Goal: Task Accomplishment & Management: Complete application form

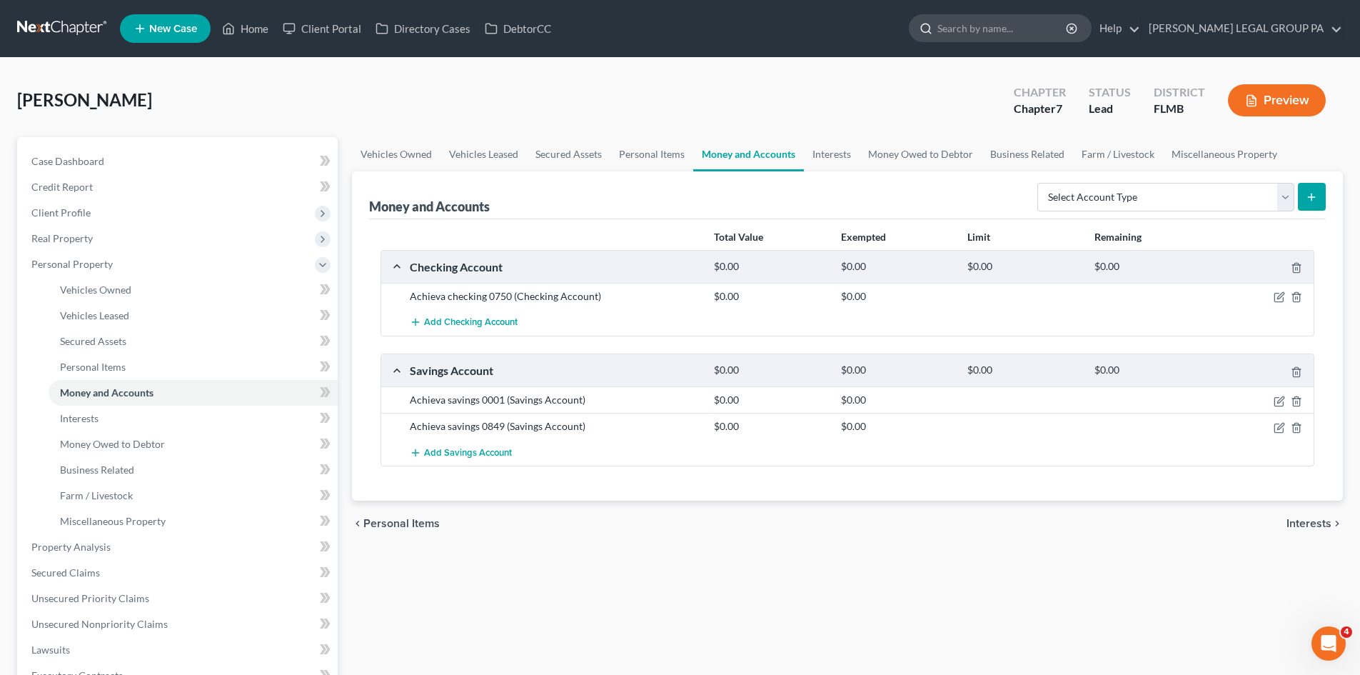
click at [1005, 31] on input "search" at bounding box center [1003, 28] width 131 height 26
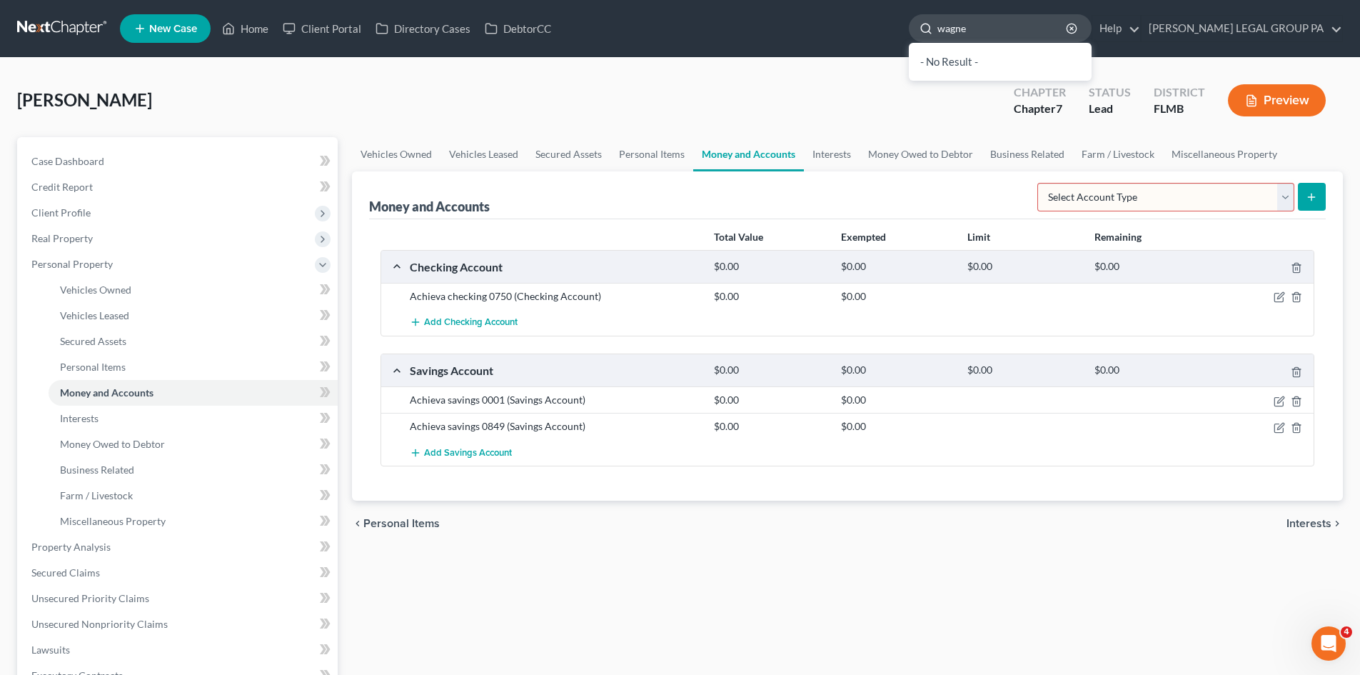
type input "[PERSON_NAME]"
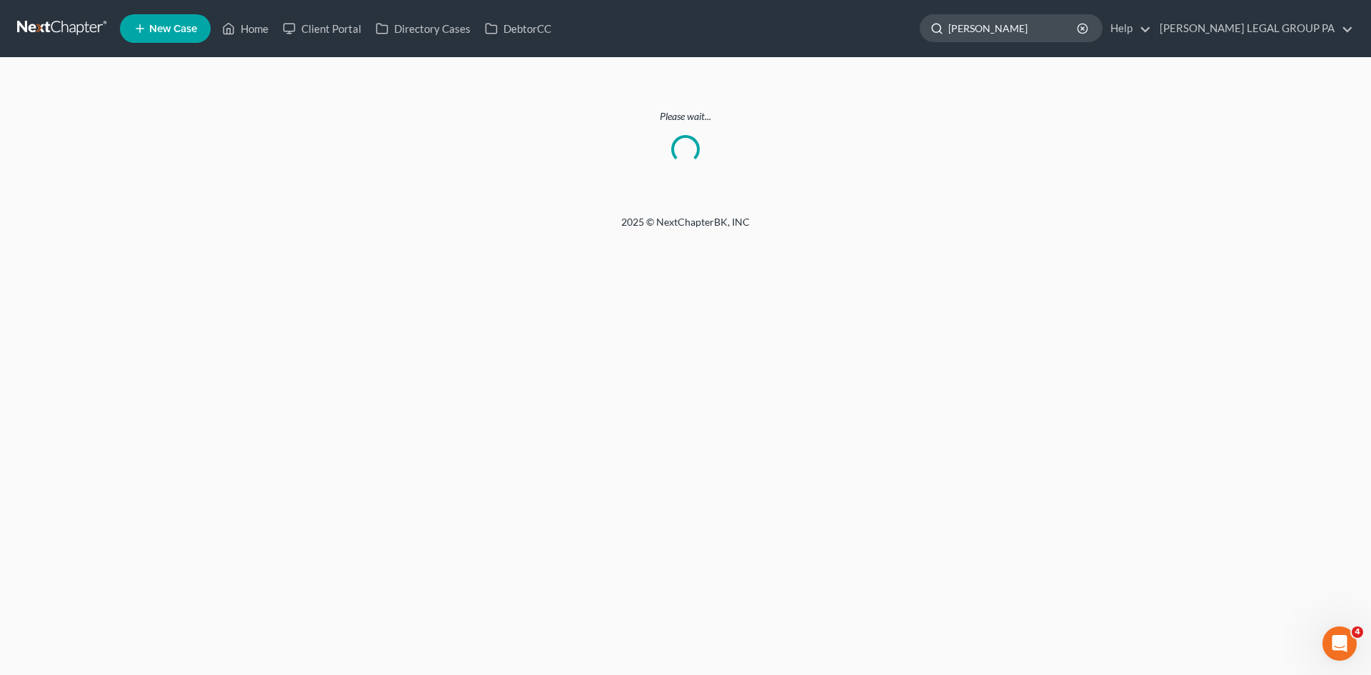
click at [1040, 30] on input "[PERSON_NAME]" at bounding box center [1013, 28] width 131 height 26
click at [61, 32] on link at bounding box center [62, 29] width 91 height 26
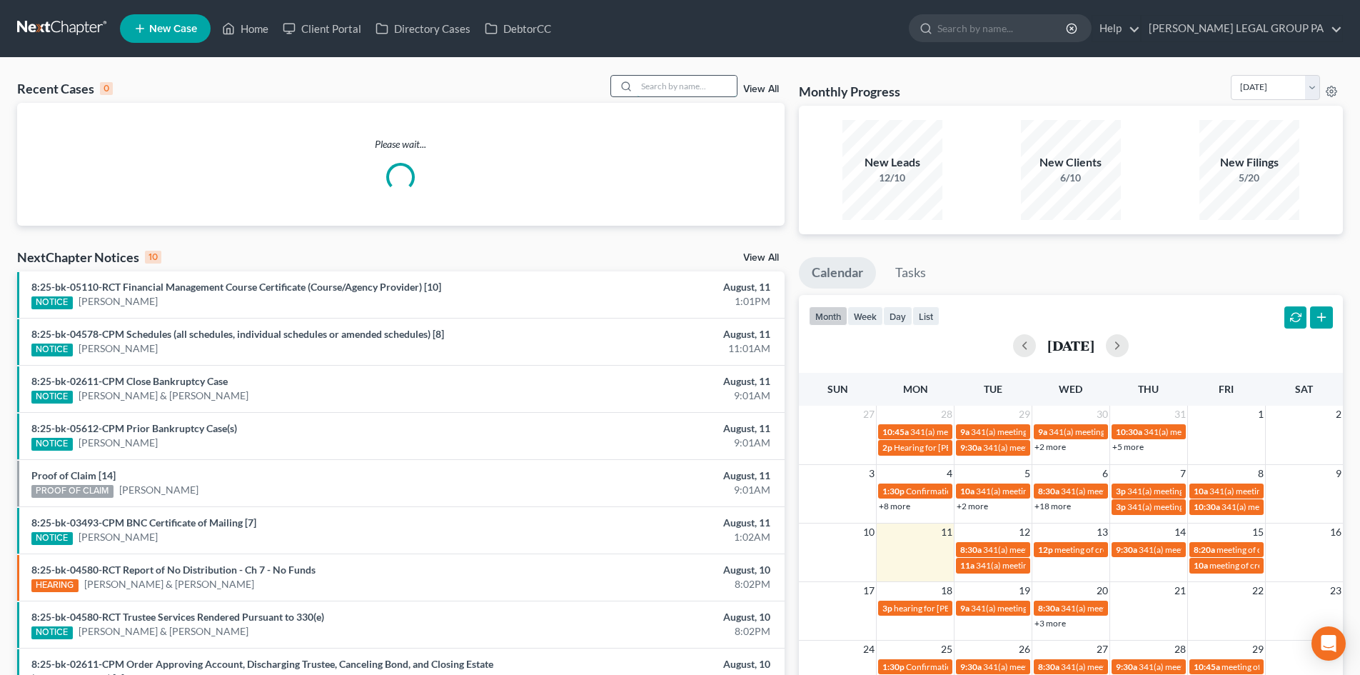
click at [682, 79] on input "search" at bounding box center [687, 86] width 100 height 21
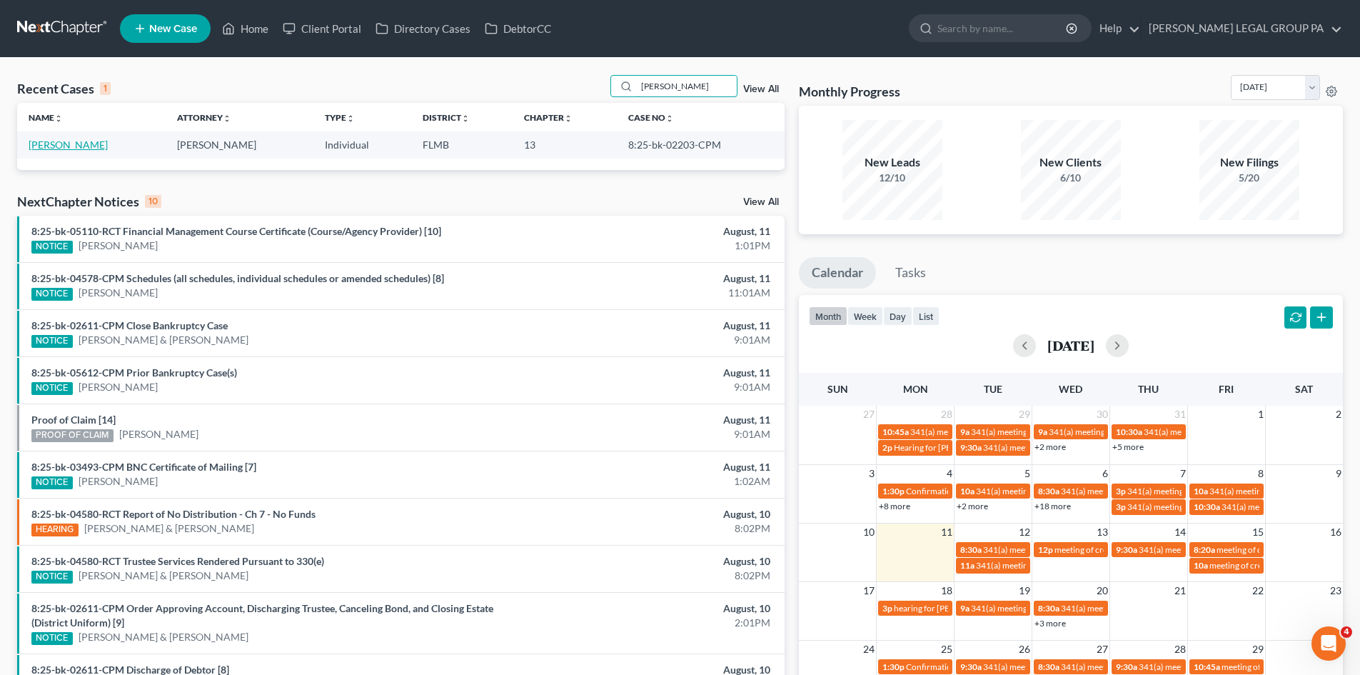
type input "[PERSON_NAME]"
click at [51, 144] on link "[PERSON_NAME]" at bounding box center [68, 145] width 79 height 12
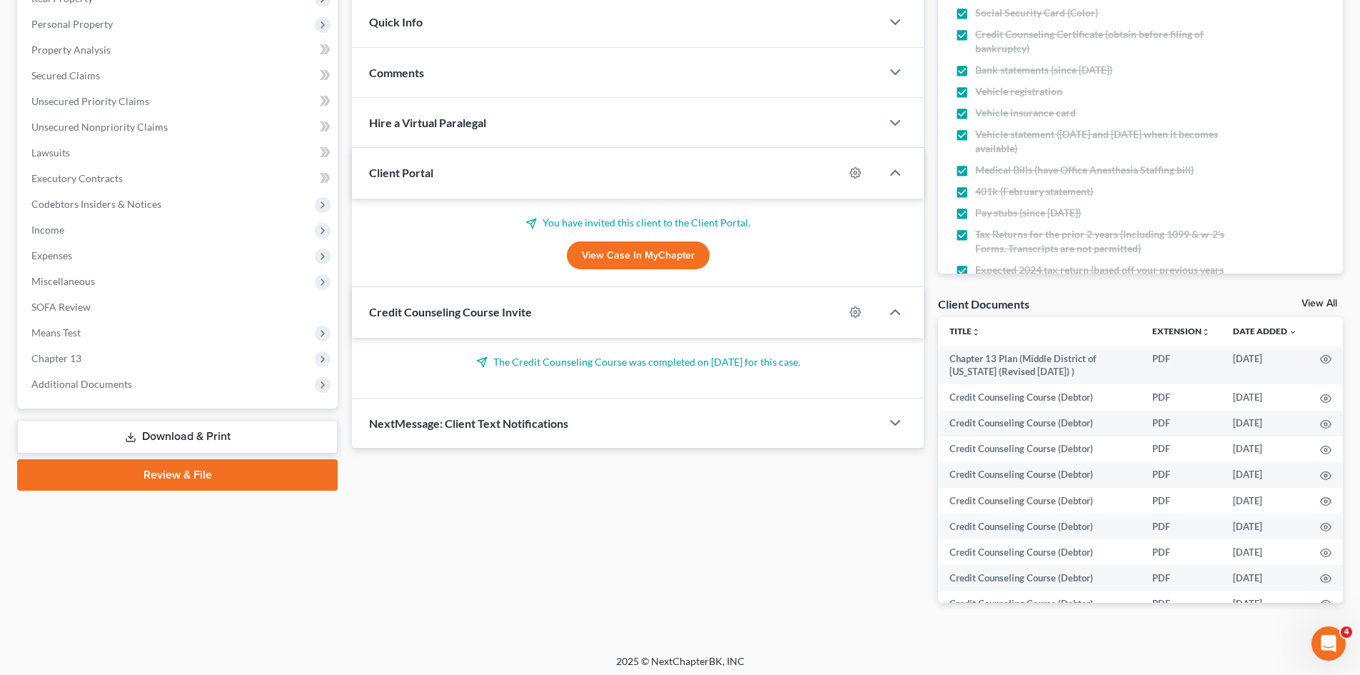
scroll to position [245, 0]
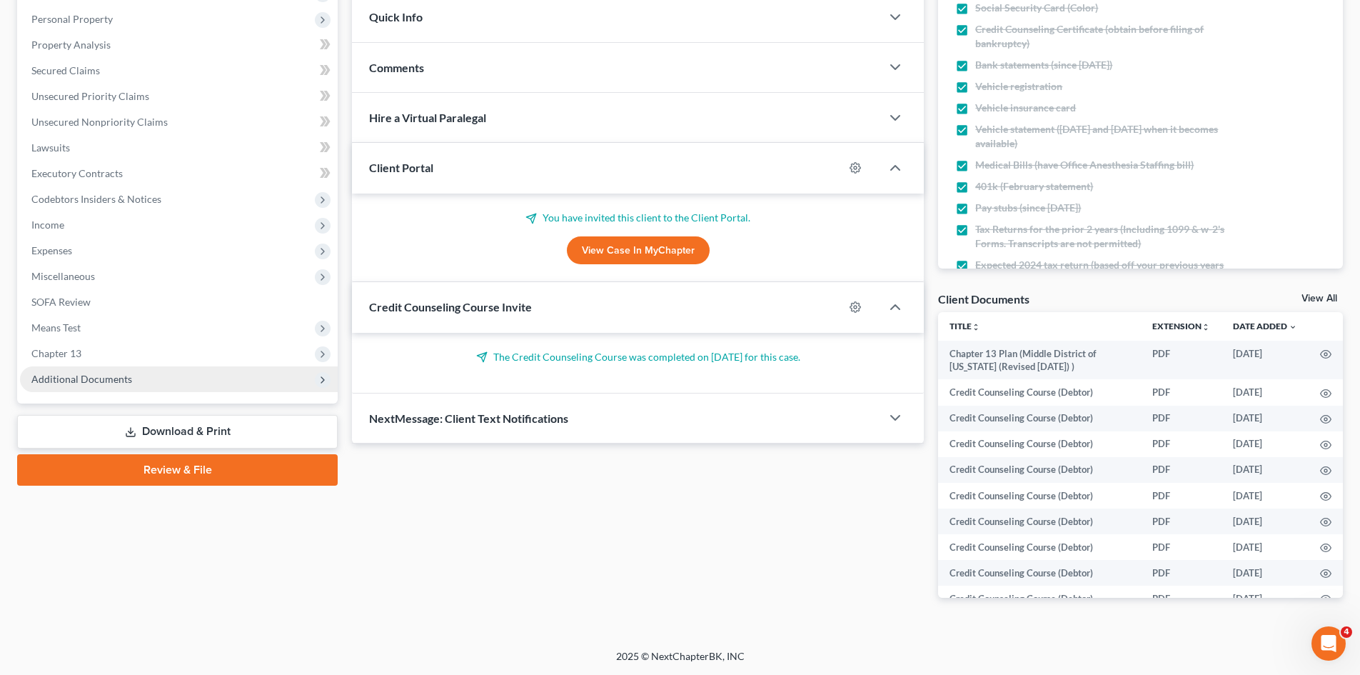
click at [121, 374] on span "Additional Documents" at bounding box center [81, 379] width 101 height 12
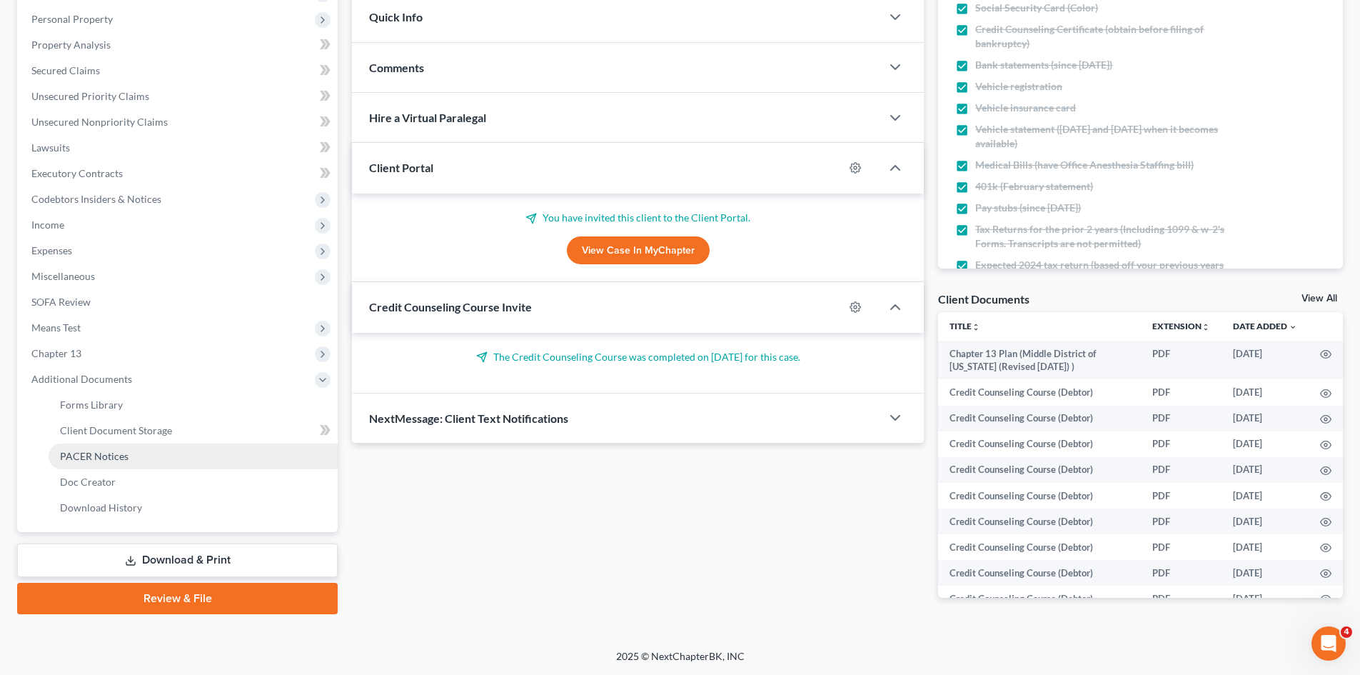
click at [106, 462] on link "PACER Notices" at bounding box center [193, 456] width 289 height 26
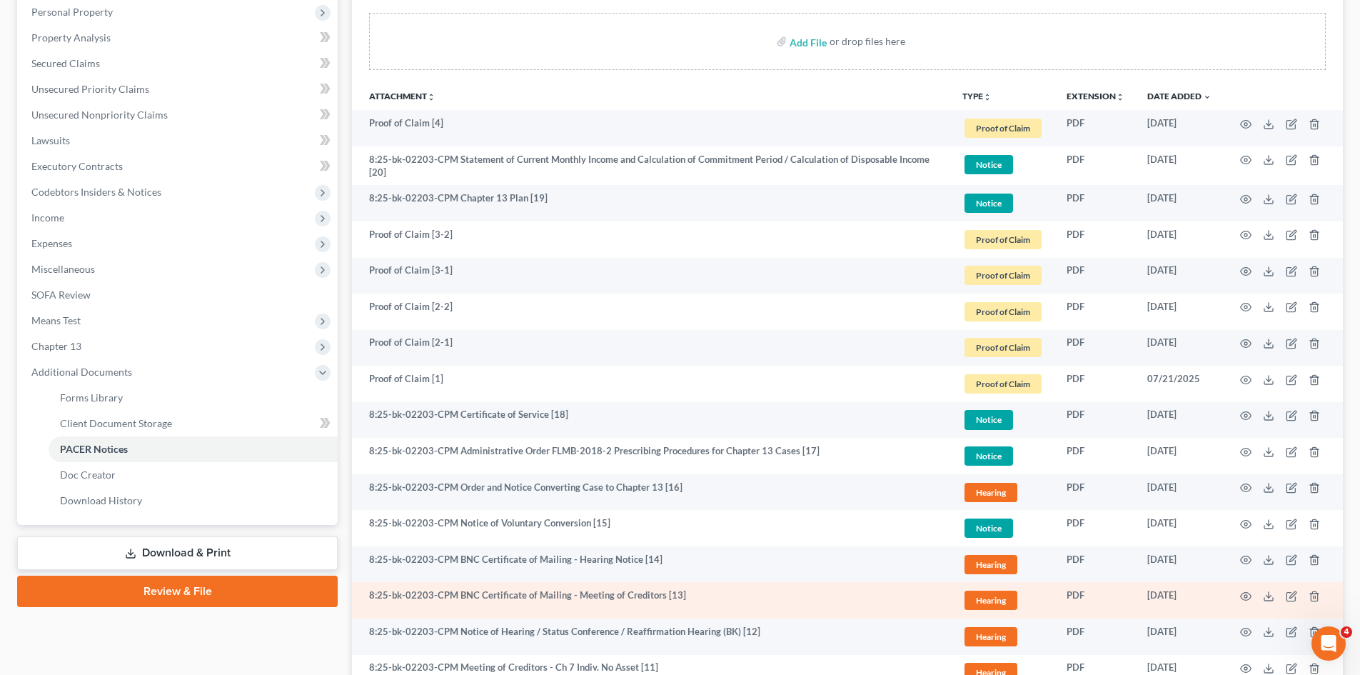
scroll to position [214, 0]
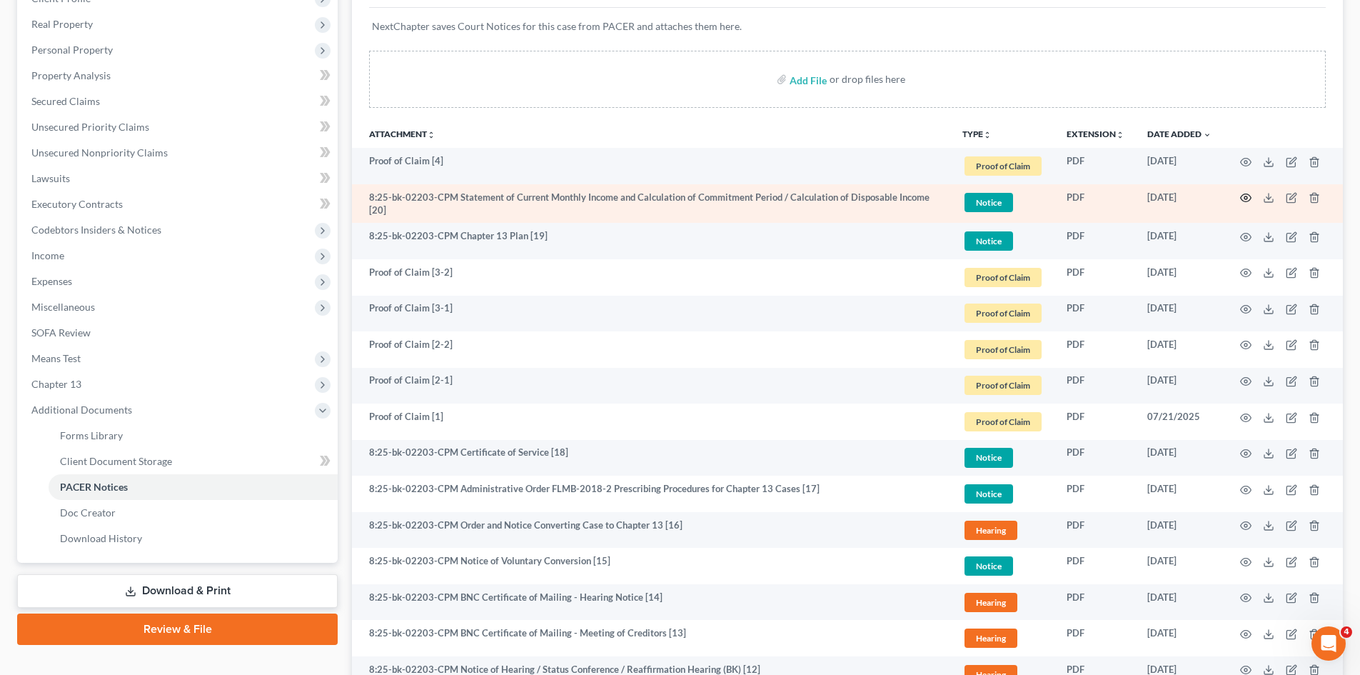
click at [1245, 199] on circle "button" at bounding box center [1246, 197] width 3 height 3
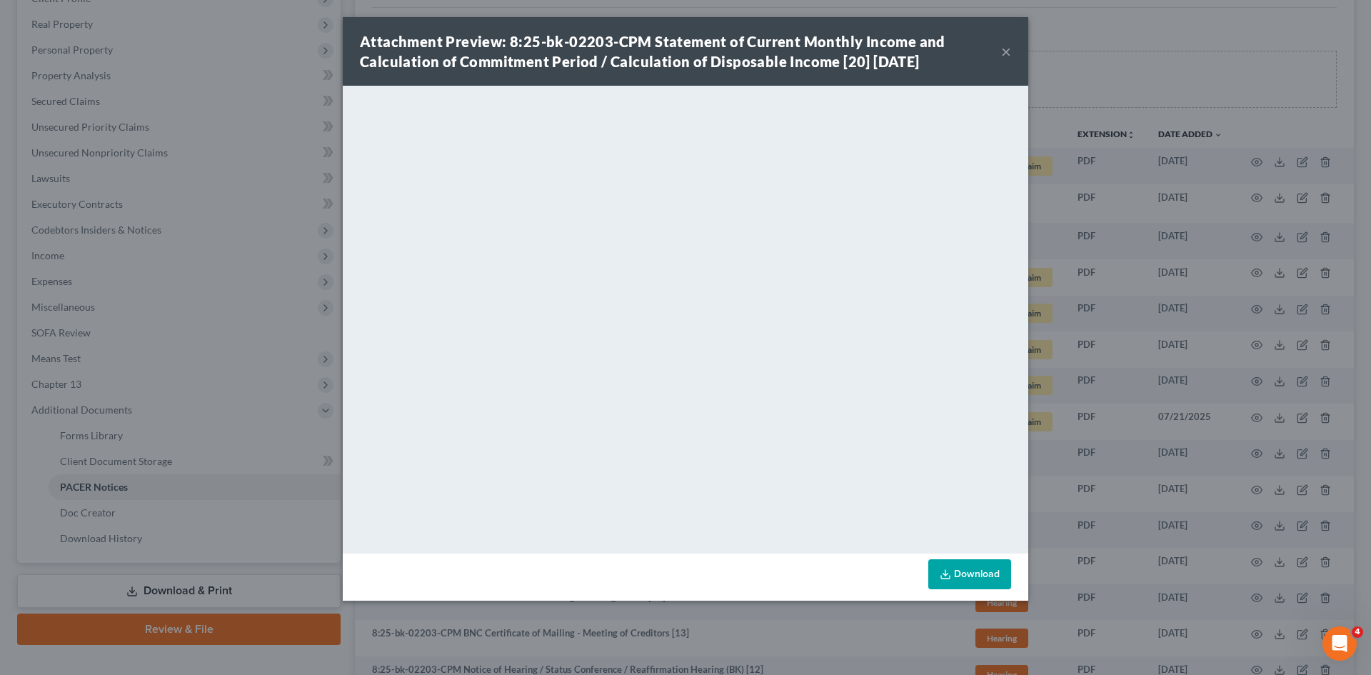
click at [1007, 53] on button "×" at bounding box center [1006, 51] width 10 height 17
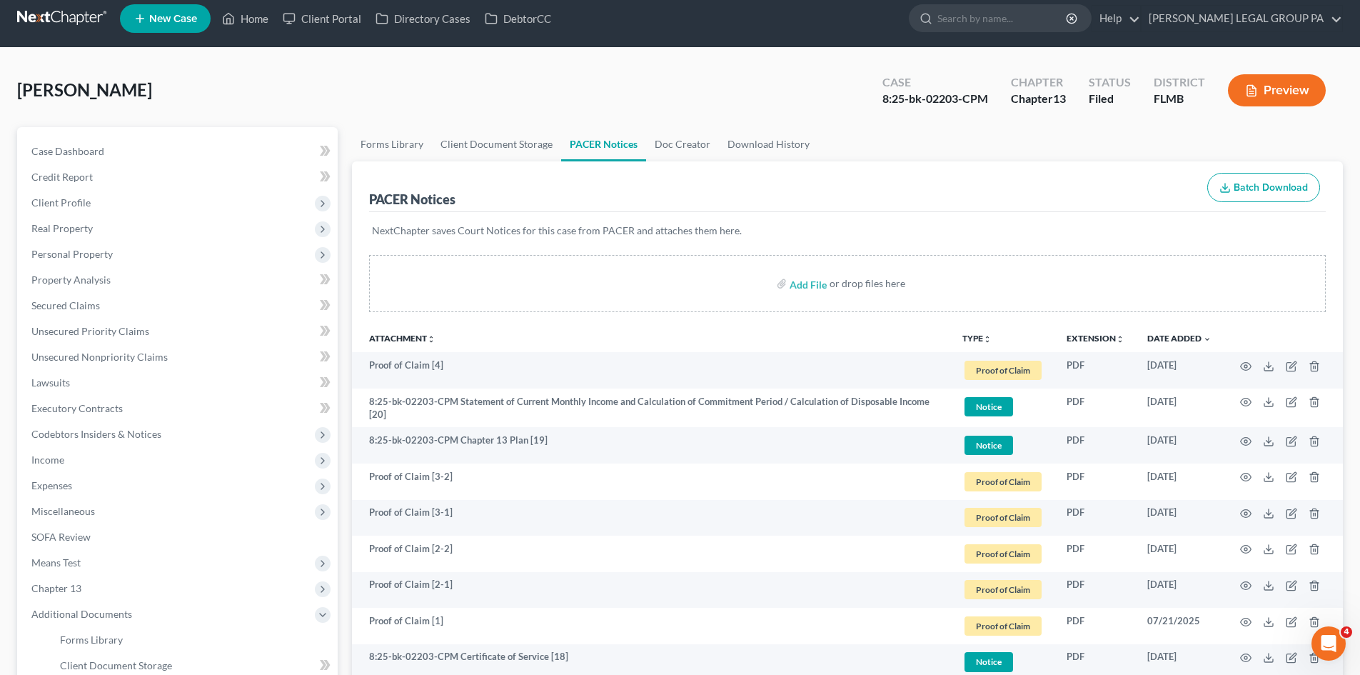
scroll to position [0, 0]
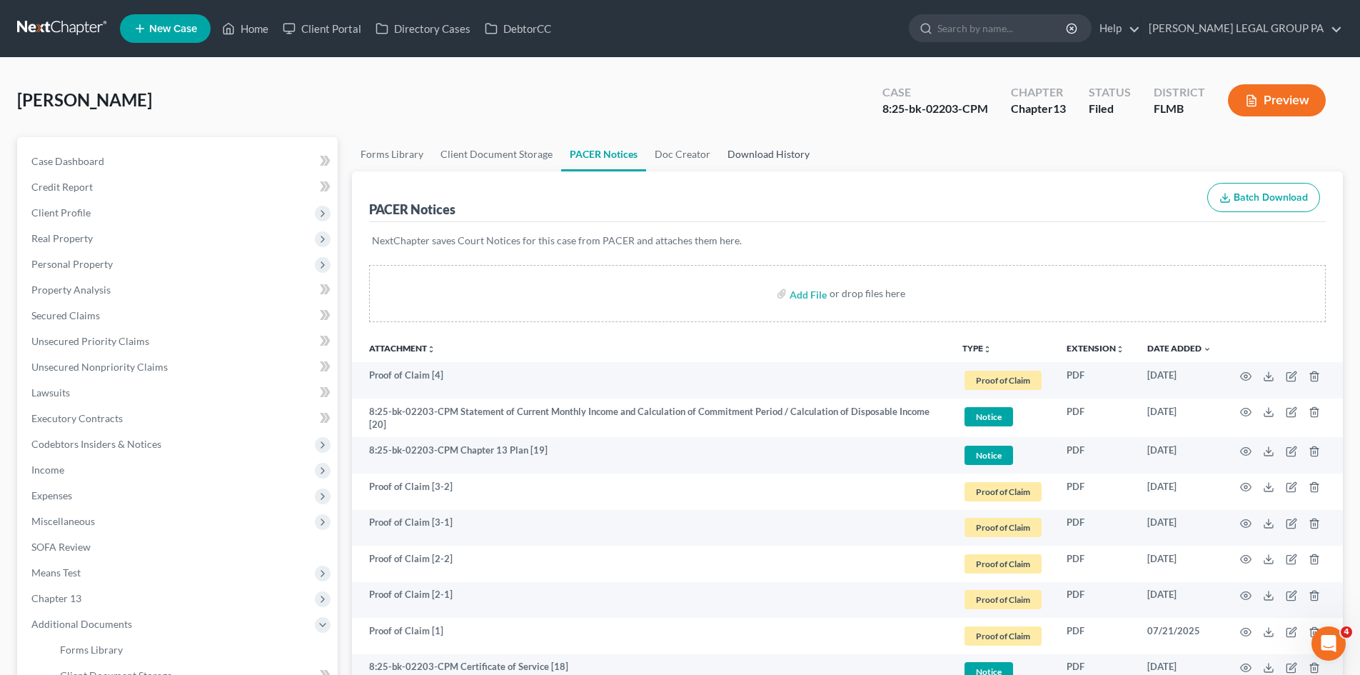
click at [779, 154] on link "Download History" at bounding box center [768, 154] width 99 height 34
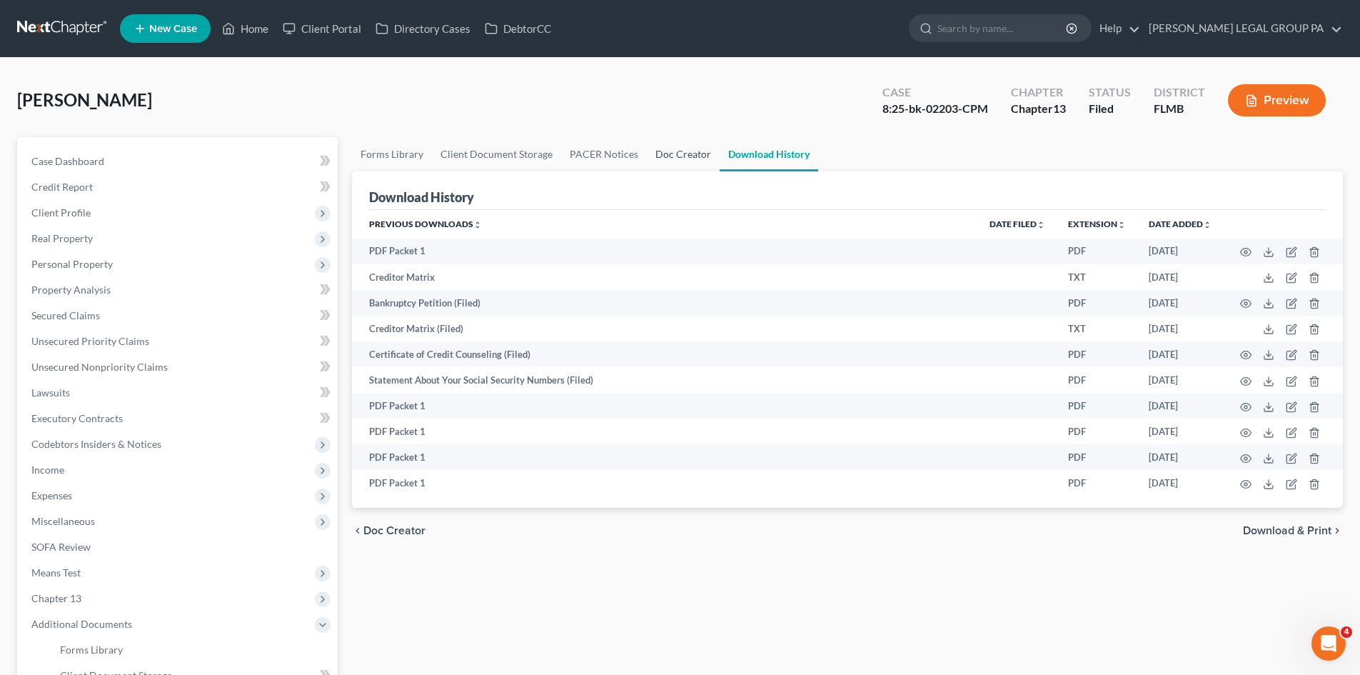
click at [659, 154] on link "Doc Creator" at bounding box center [683, 154] width 73 height 34
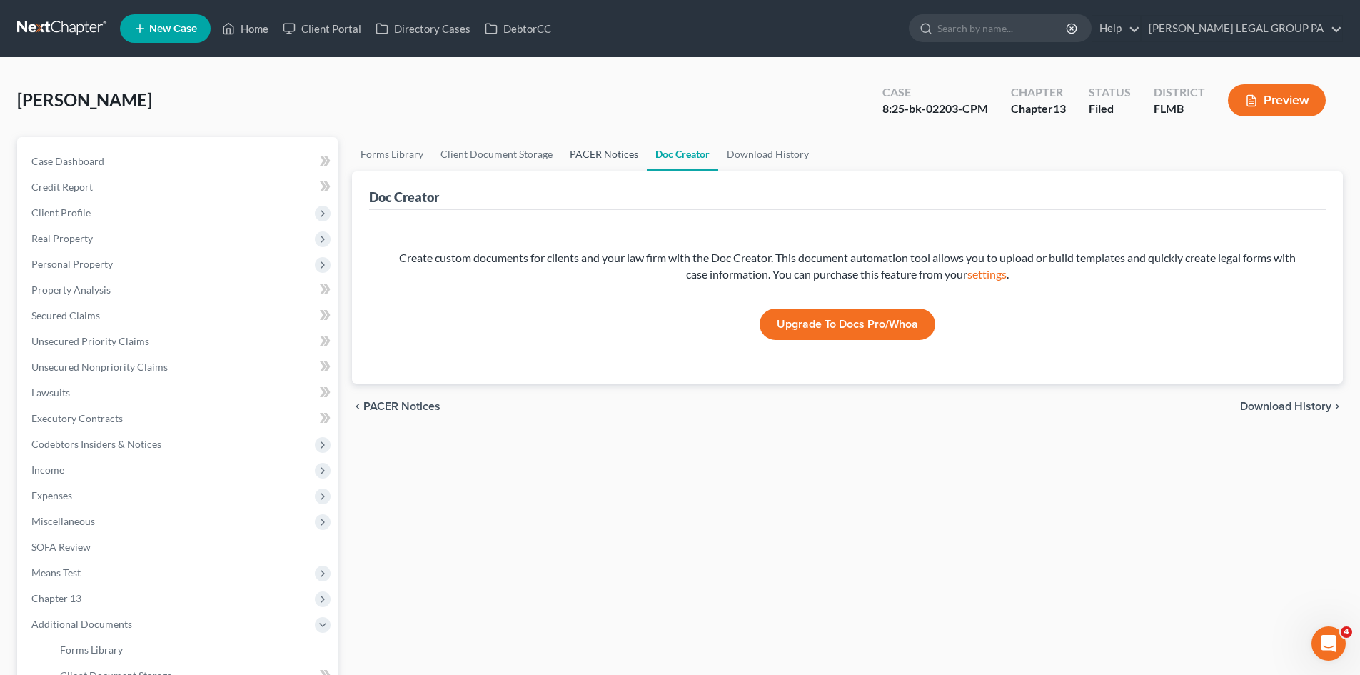
click at [608, 154] on link "PACER Notices" at bounding box center [604, 154] width 86 height 34
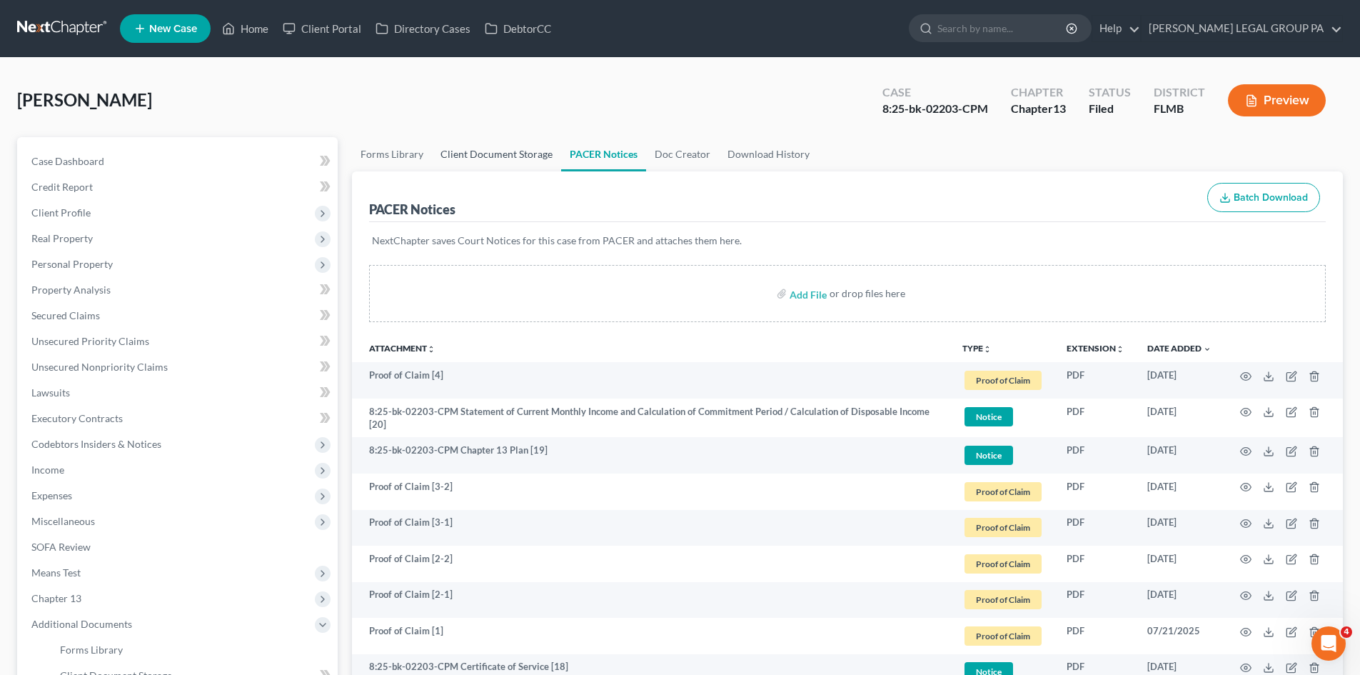
click at [507, 148] on link "Client Document Storage" at bounding box center [496, 154] width 129 height 34
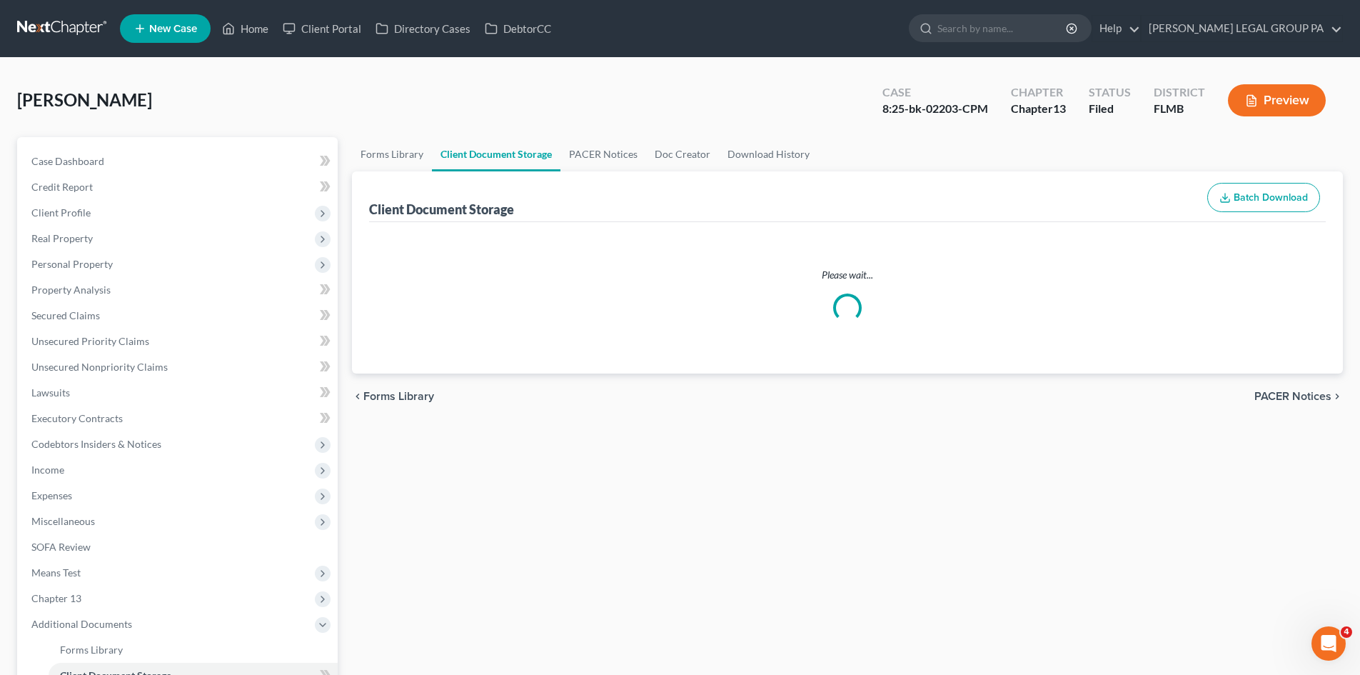
select select "9"
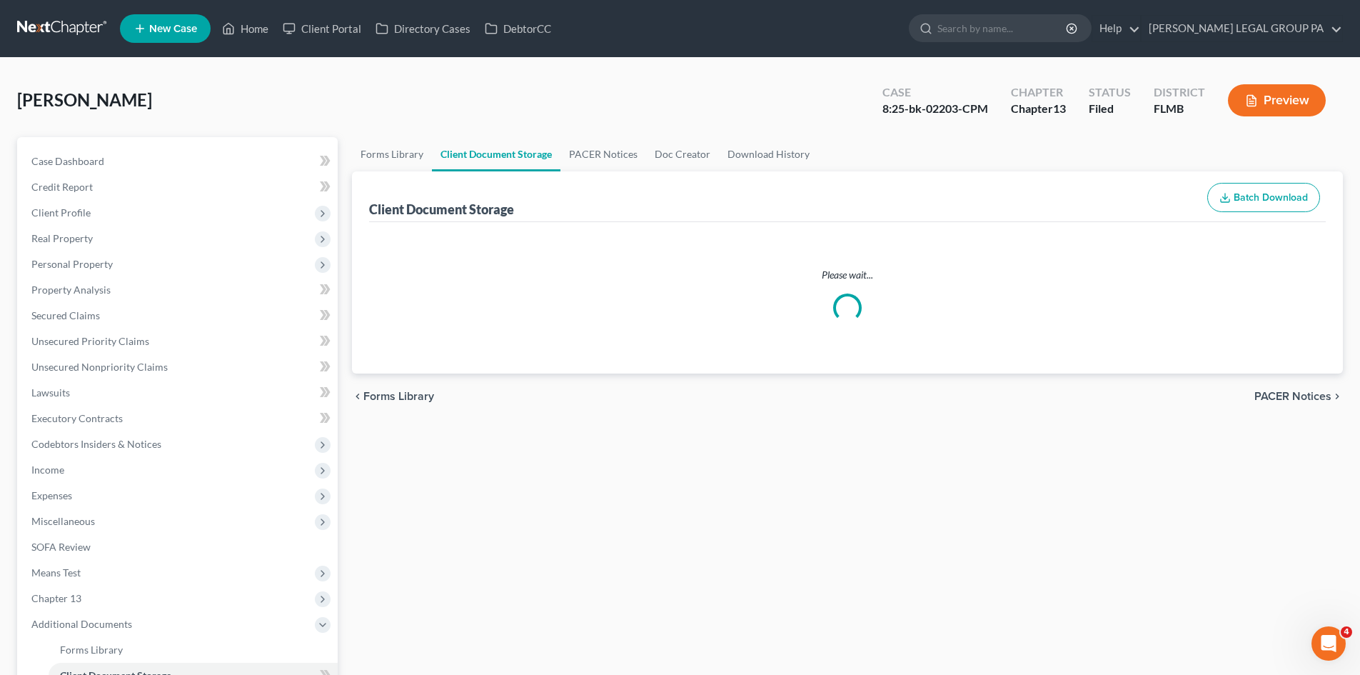
select select "9"
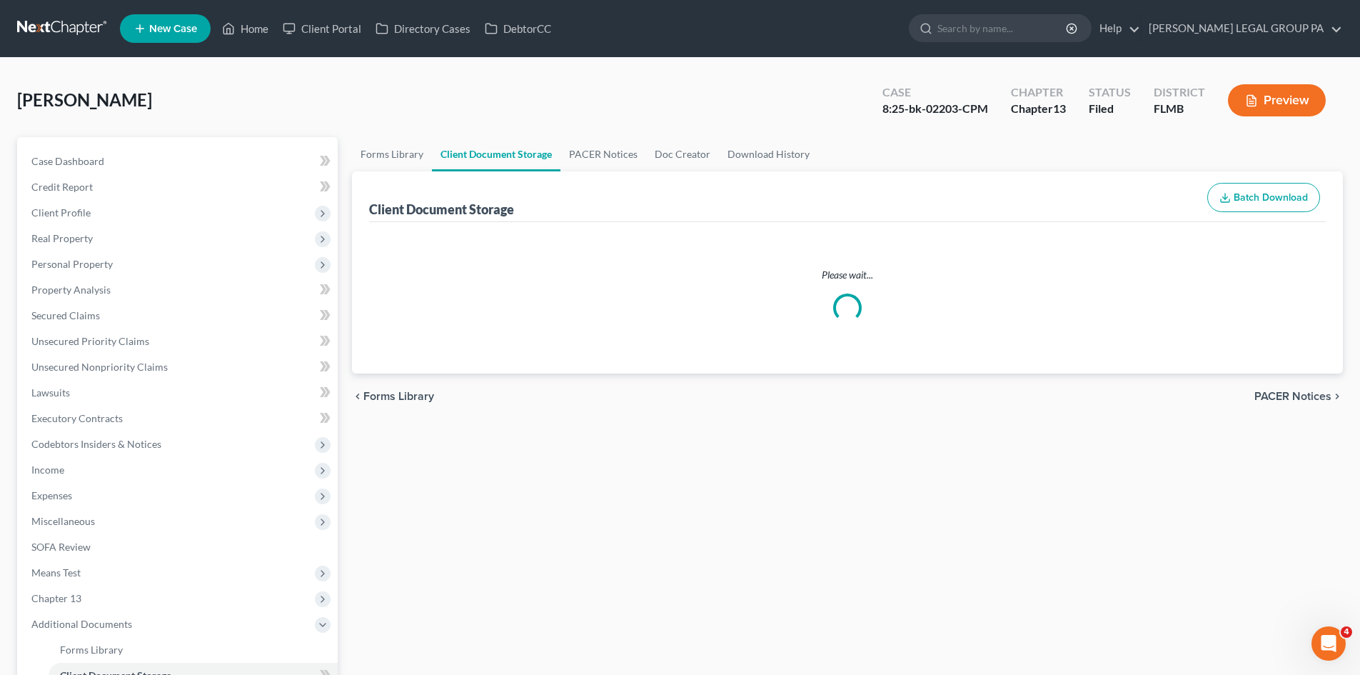
select select "9"
select select "12"
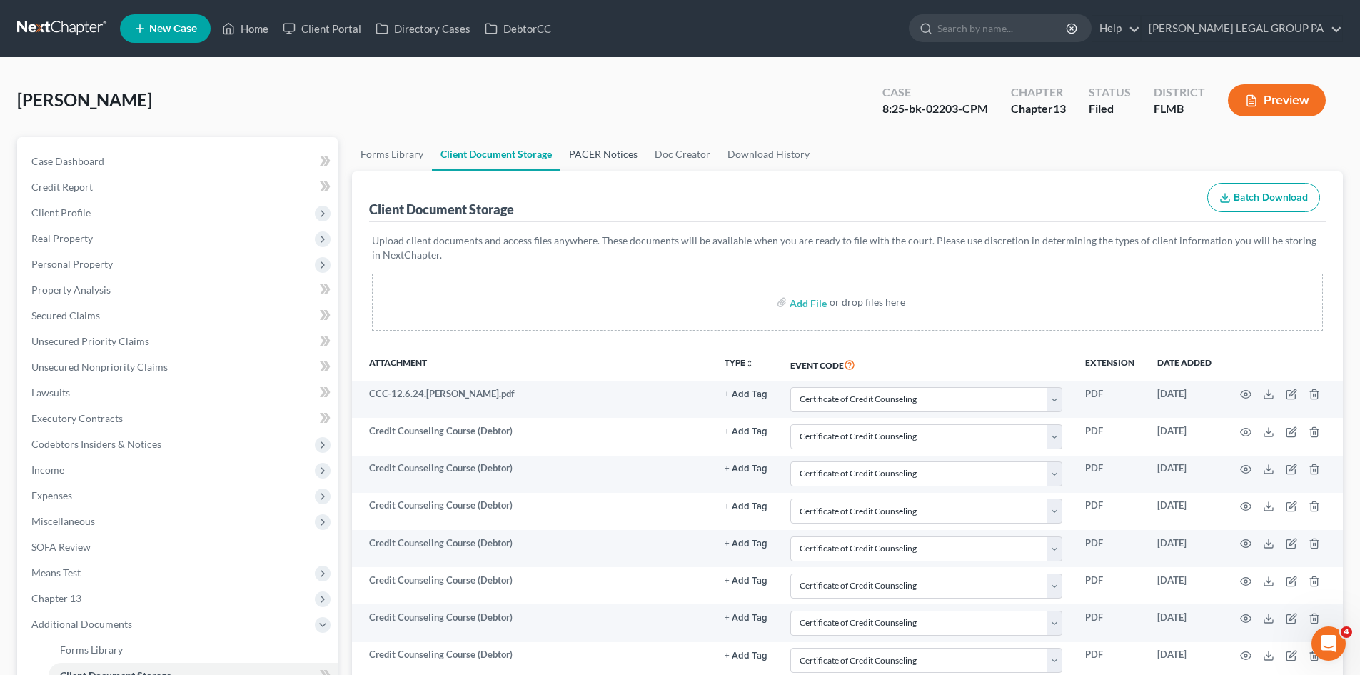
click at [625, 154] on link "PACER Notices" at bounding box center [604, 154] width 86 height 34
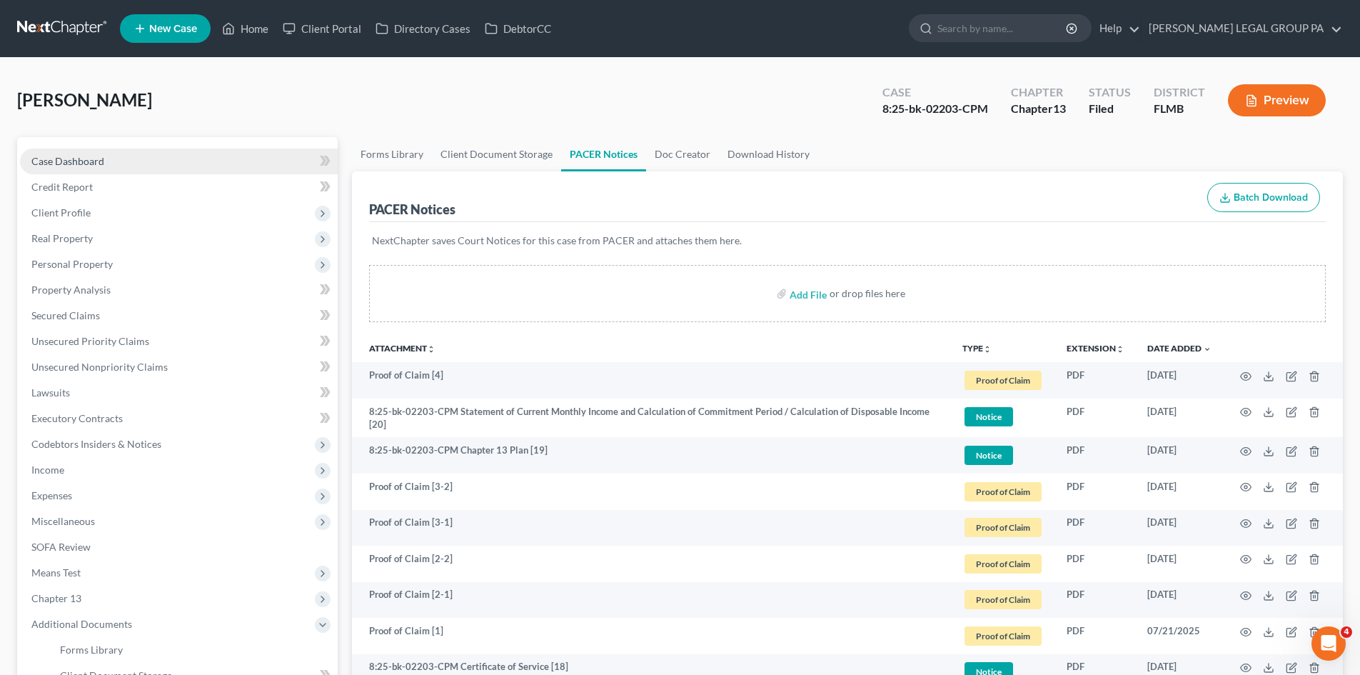
click at [70, 169] on link "Case Dashboard" at bounding box center [179, 162] width 318 height 26
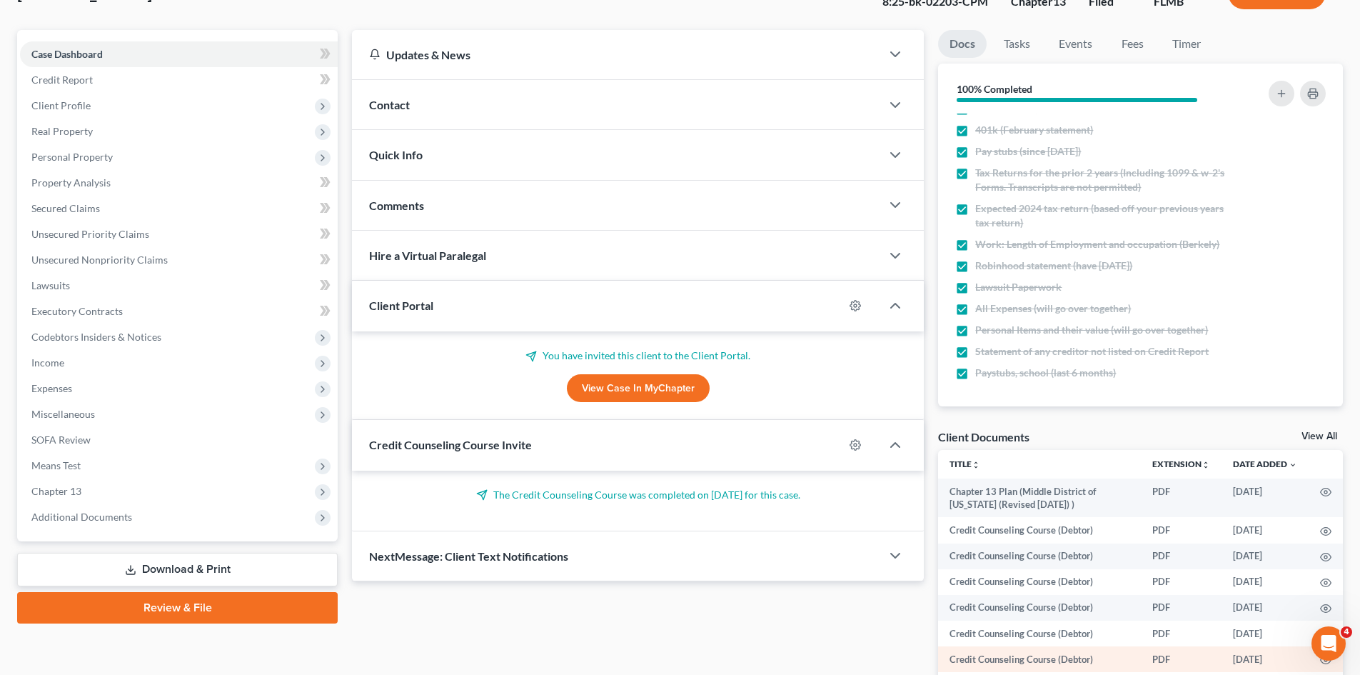
scroll to position [245, 0]
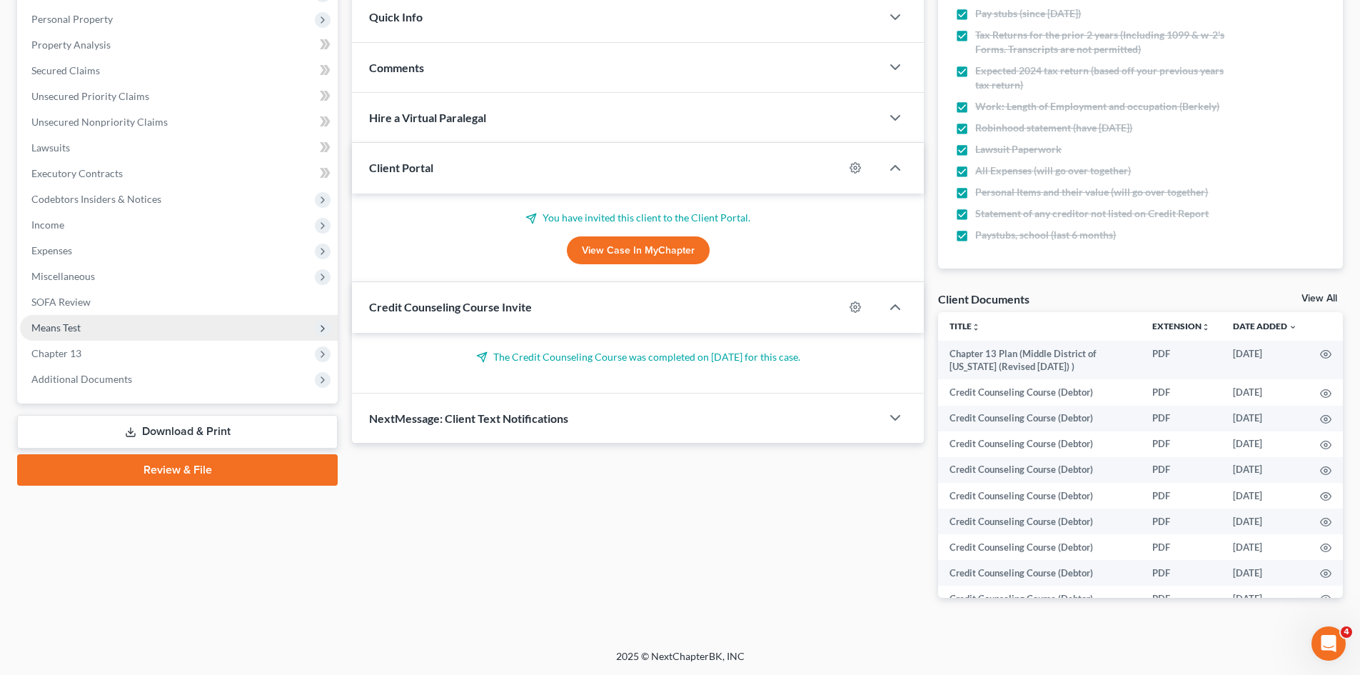
click at [245, 330] on span "Means Test" at bounding box center [179, 328] width 318 height 26
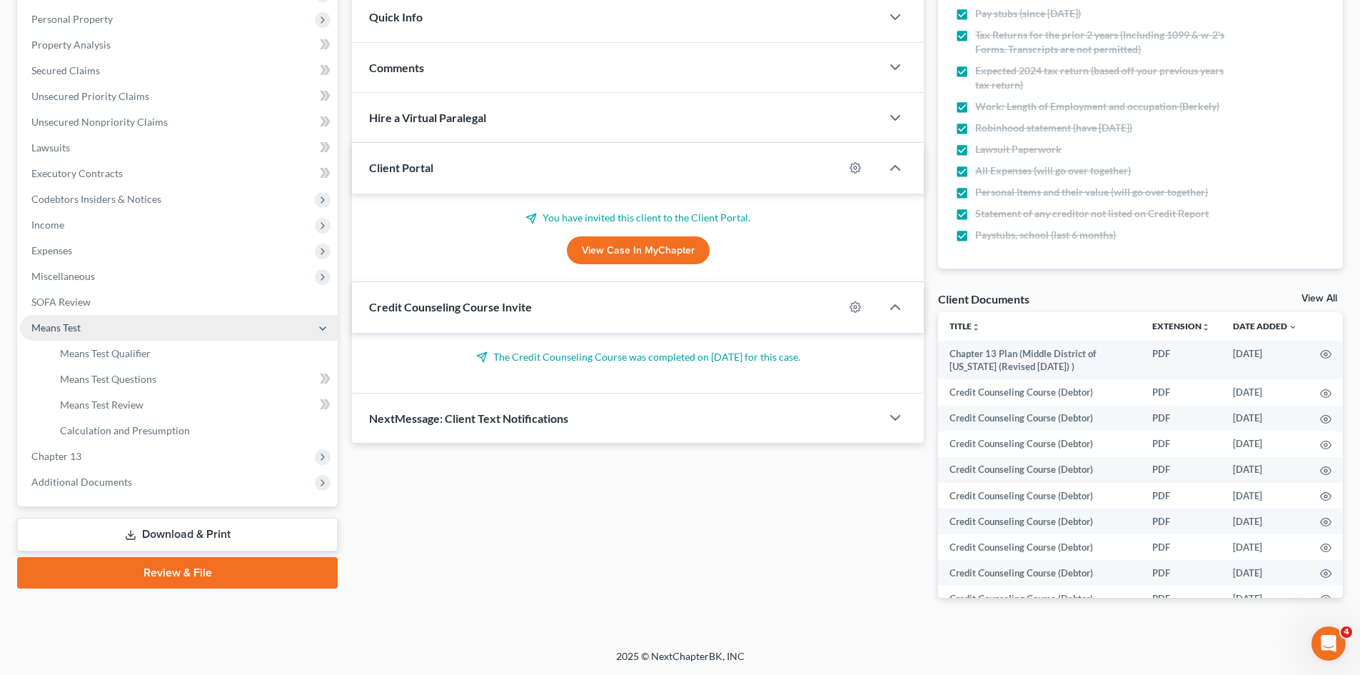
click at [293, 327] on span "Means Test" at bounding box center [179, 328] width 318 height 26
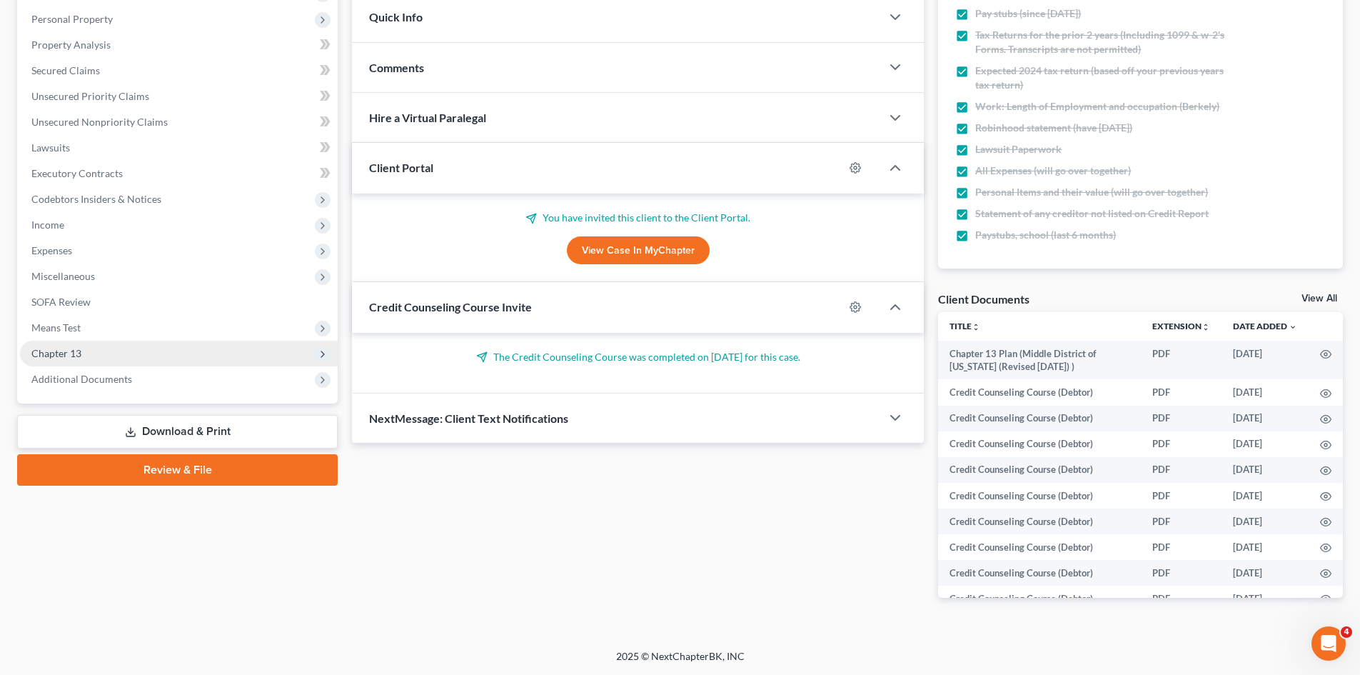
click at [318, 355] on icon at bounding box center [322, 353] width 11 height 11
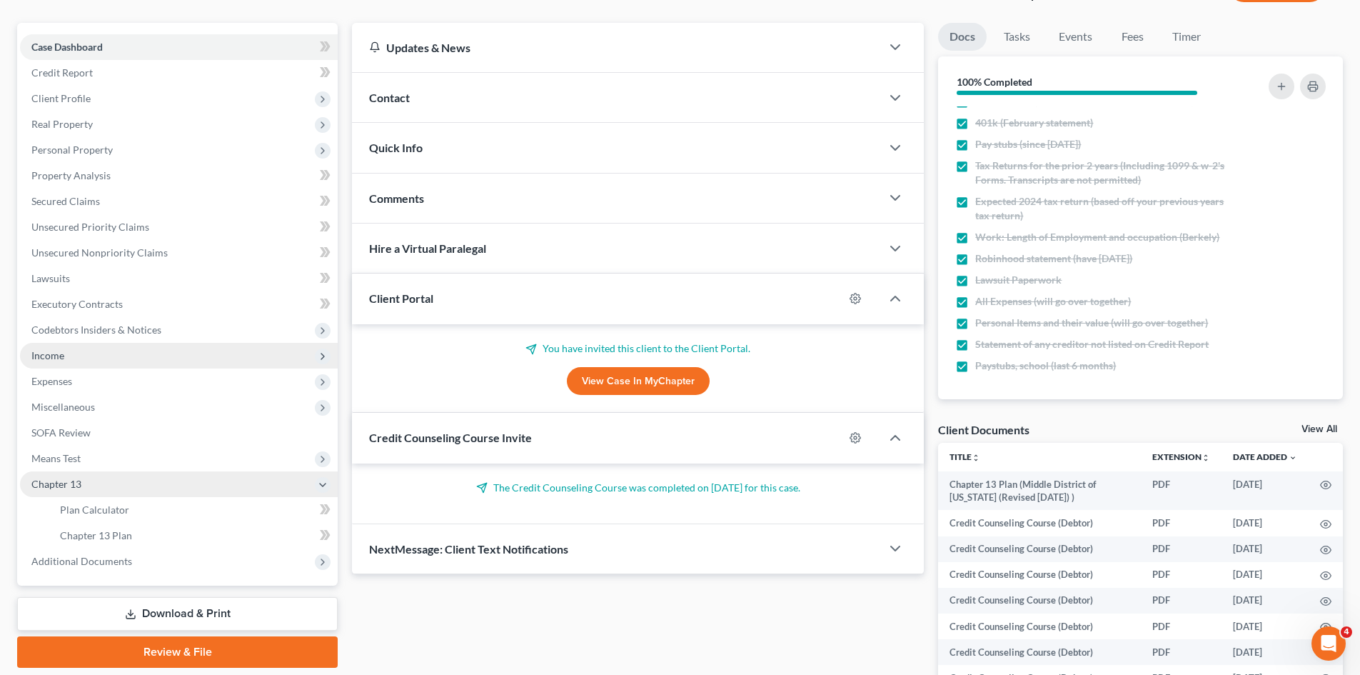
scroll to position [0, 0]
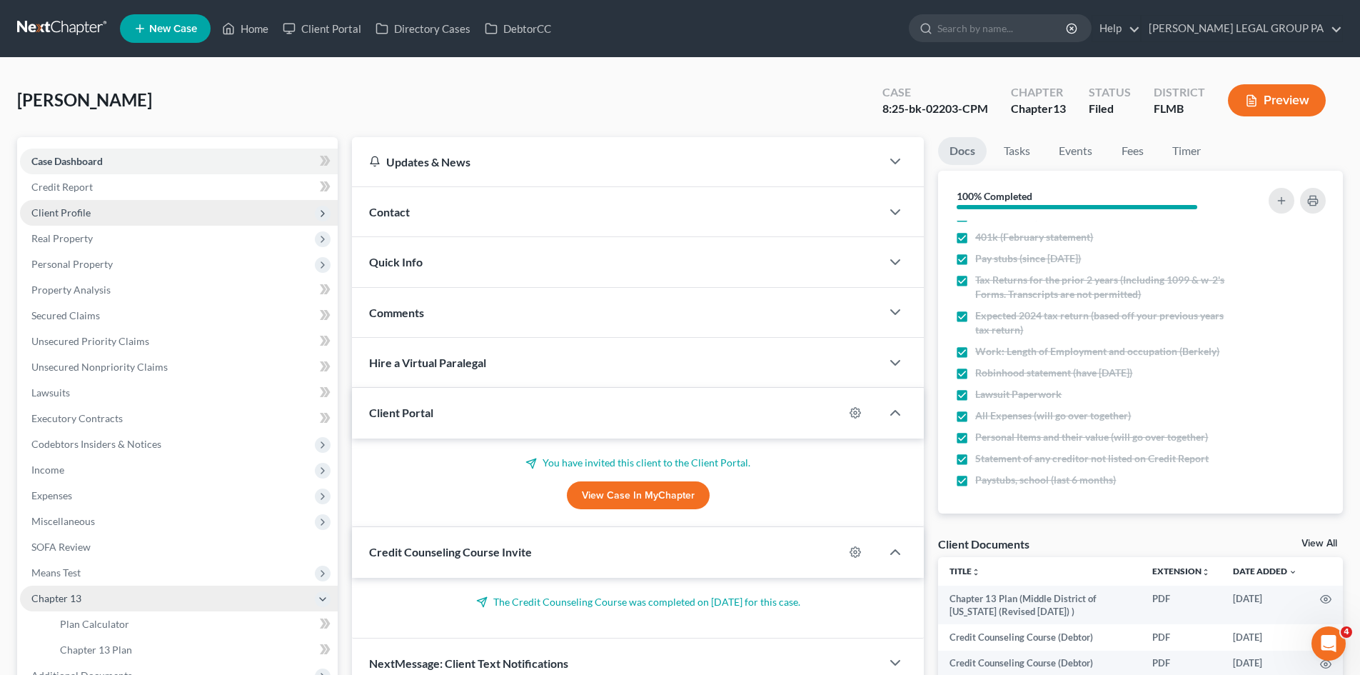
click at [84, 218] on span "Client Profile" at bounding box center [179, 213] width 318 height 26
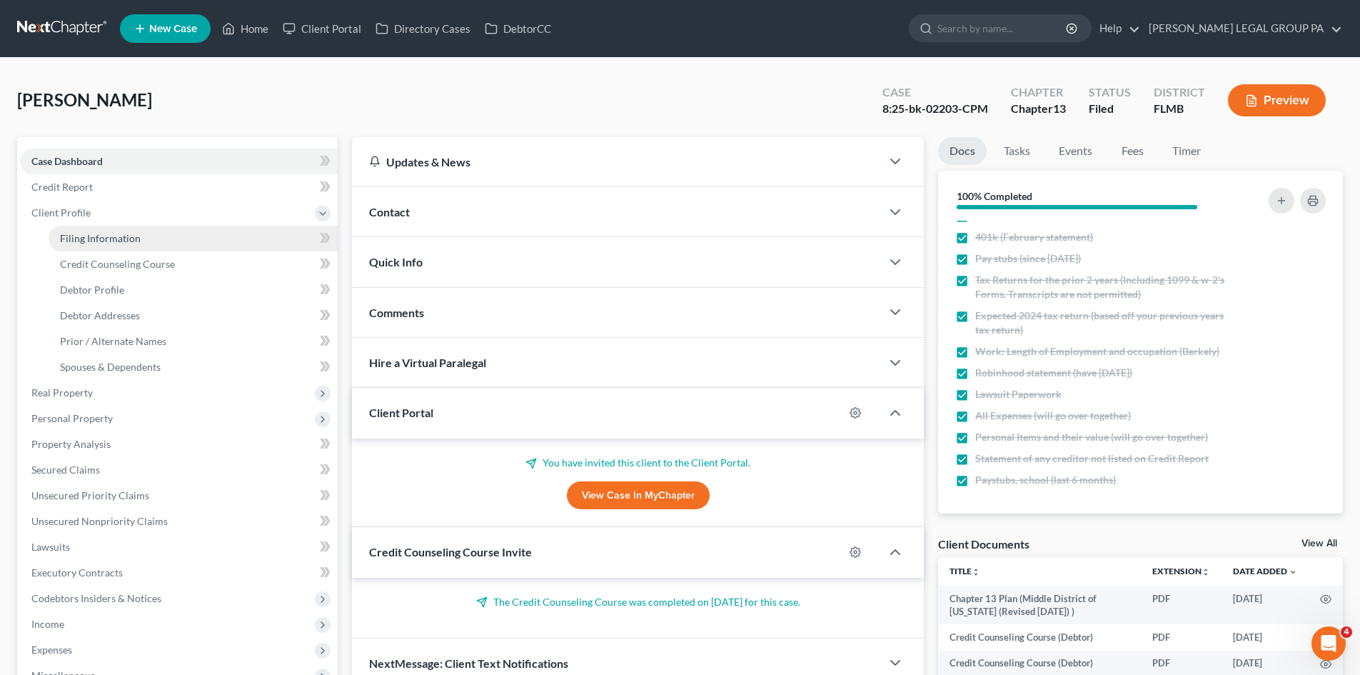
click at [101, 238] on span "Filing Information" at bounding box center [100, 238] width 81 height 12
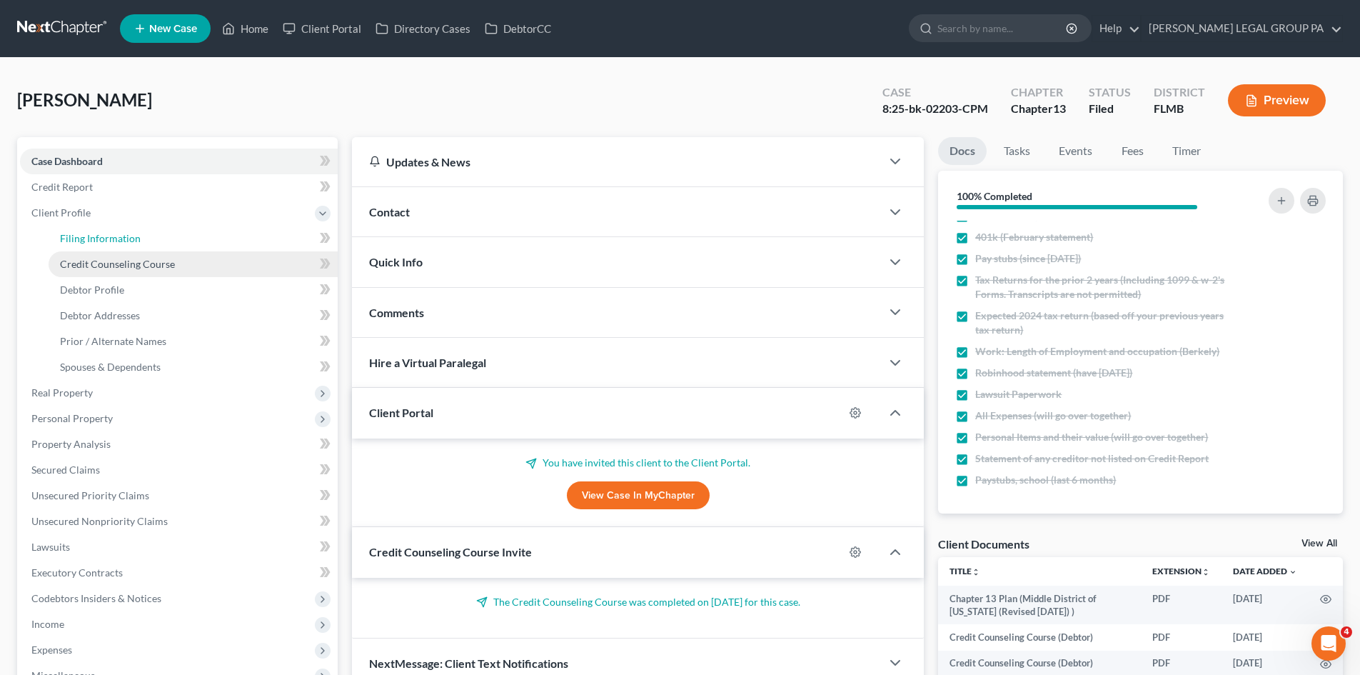
select select "1"
select select "0"
select select "3"
select select "9"
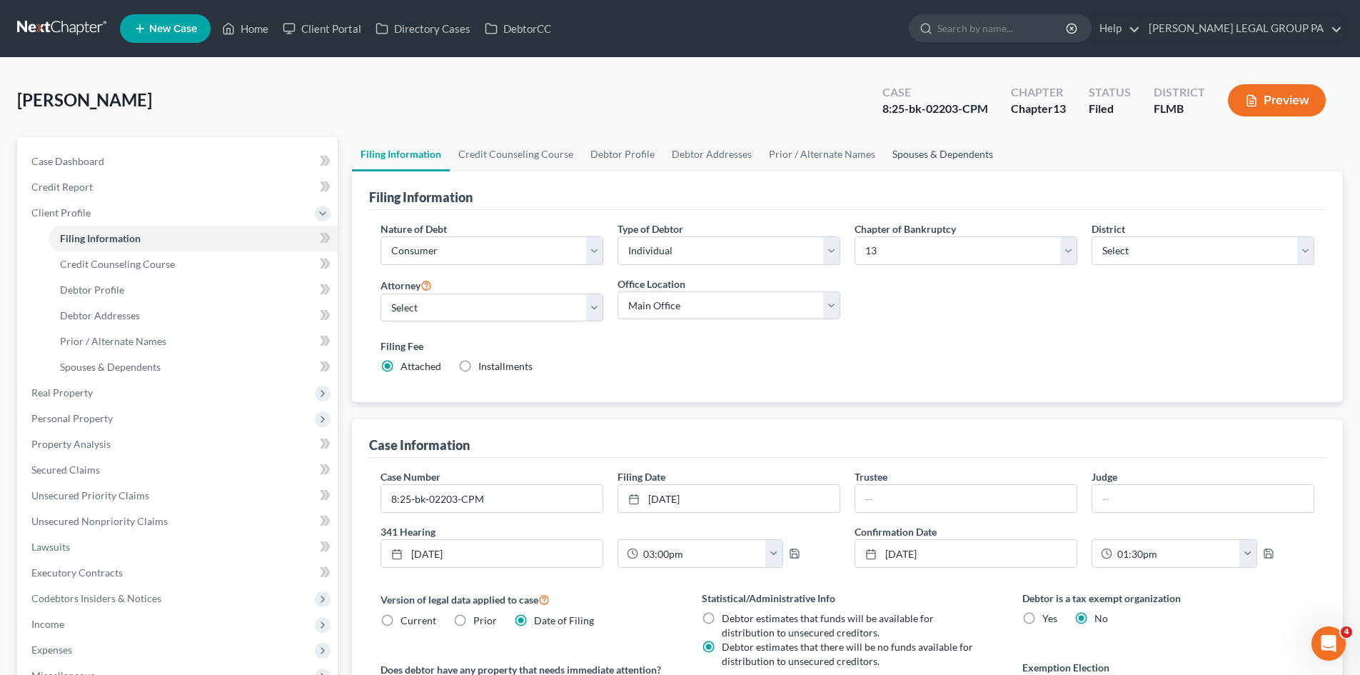
click at [943, 154] on link "Spouses & Dependents" at bounding box center [943, 154] width 118 height 34
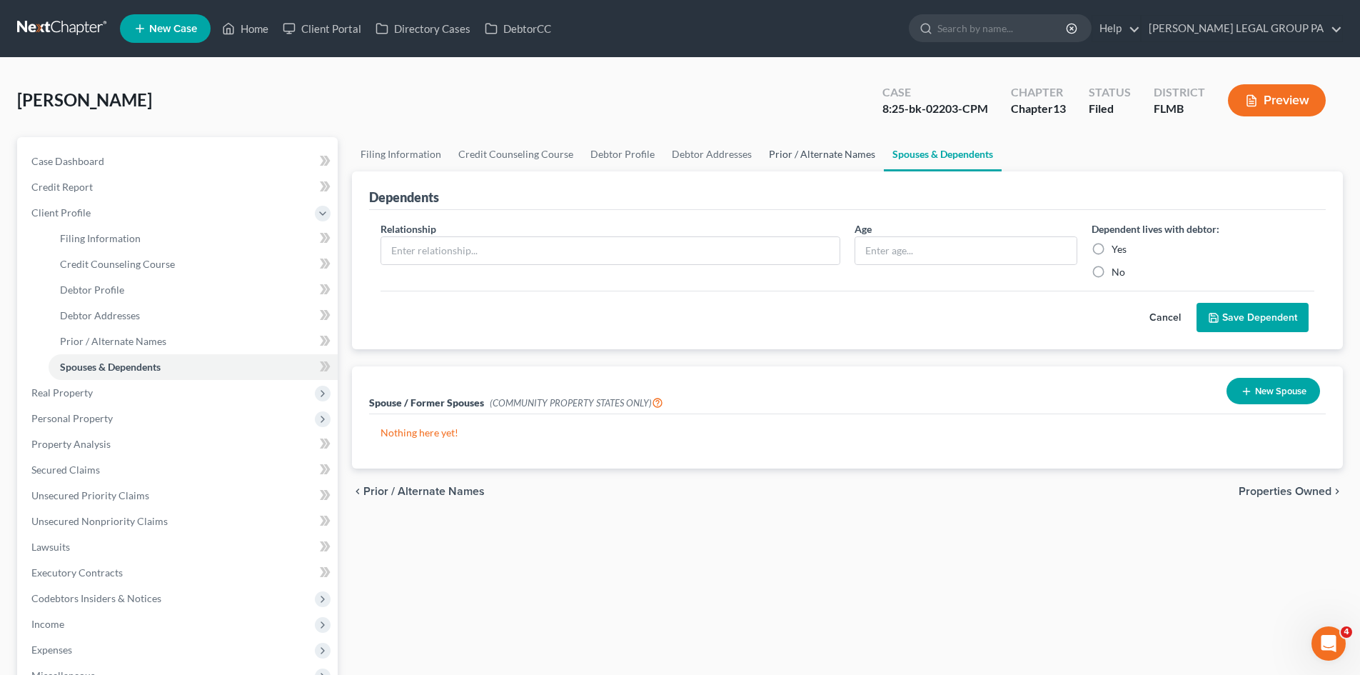
click at [777, 156] on link "Prior / Alternate Names" at bounding box center [822, 154] width 124 height 34
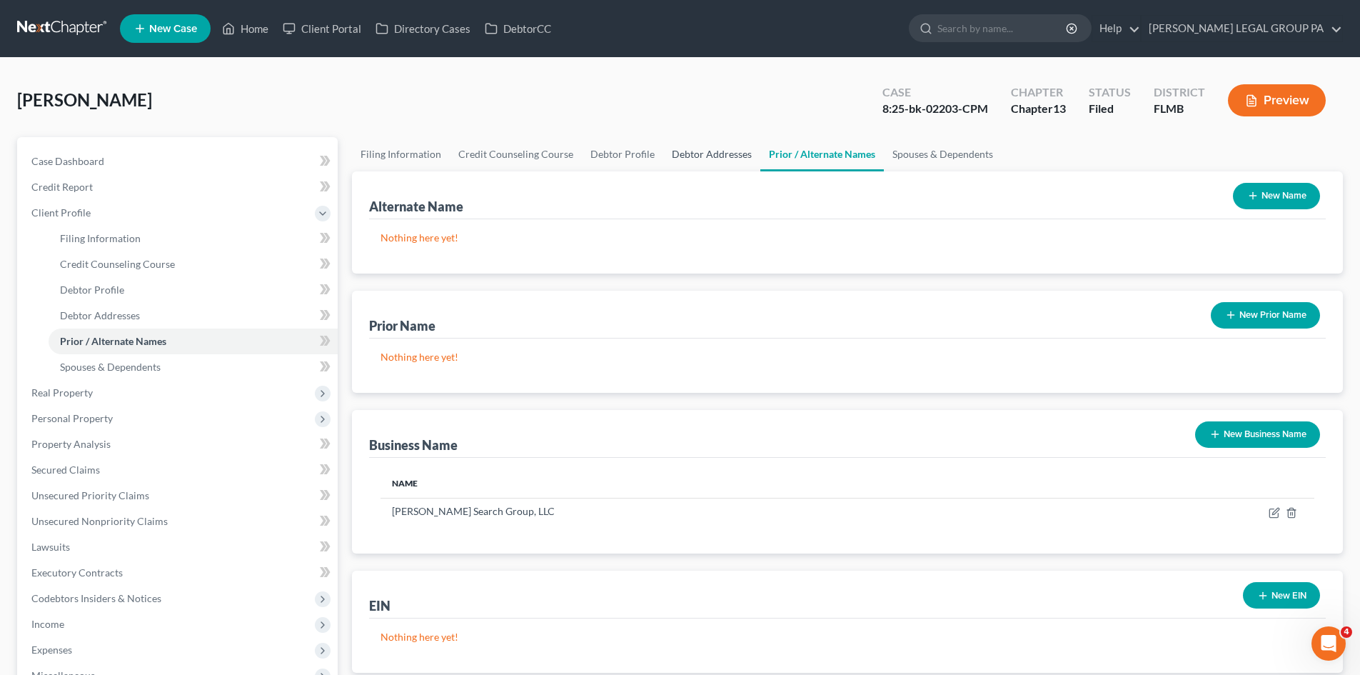
click at [699, 156] on link "Debtor Addresses" at bounding box center [711, 154] width 97 height 34
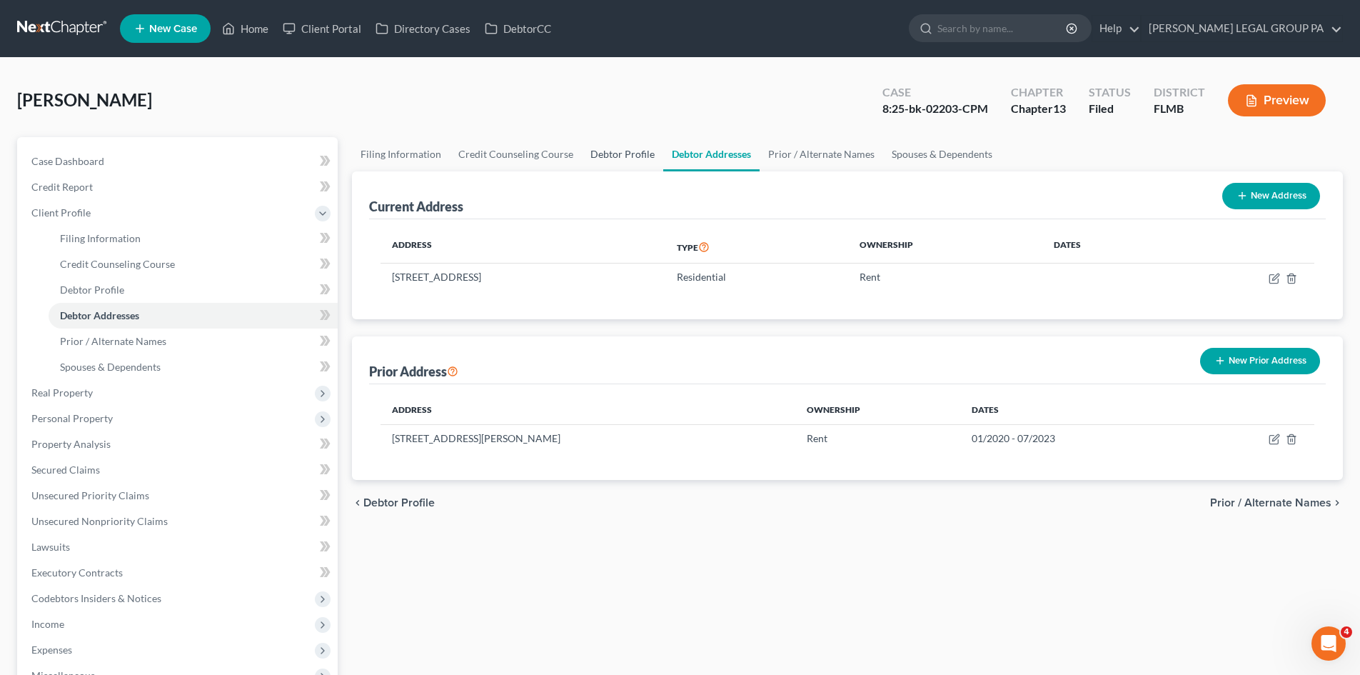
click at [600, 147] on link "Debtor Profile" at bounding box center [622, 154] width 81 height 34
select select "0"
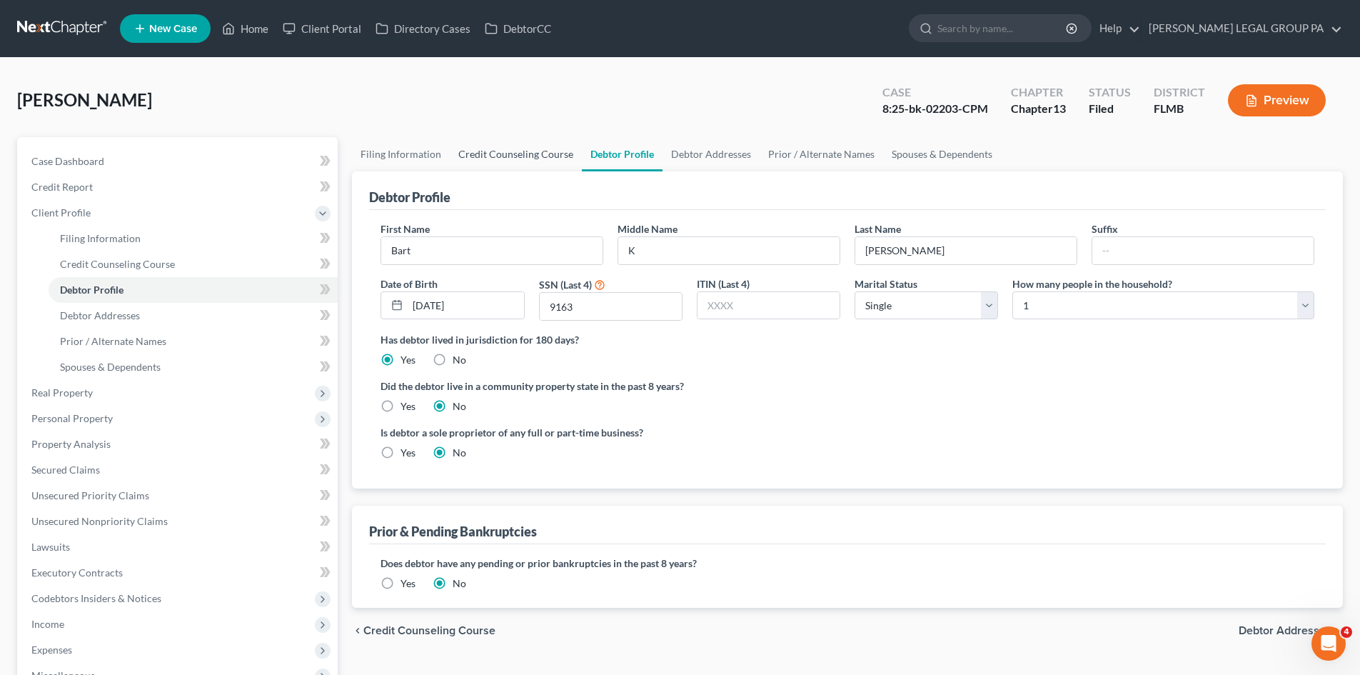
click at [516, 154] on link "Credit Counseling Course" at bounding box center [516, 154] width 132 height 34
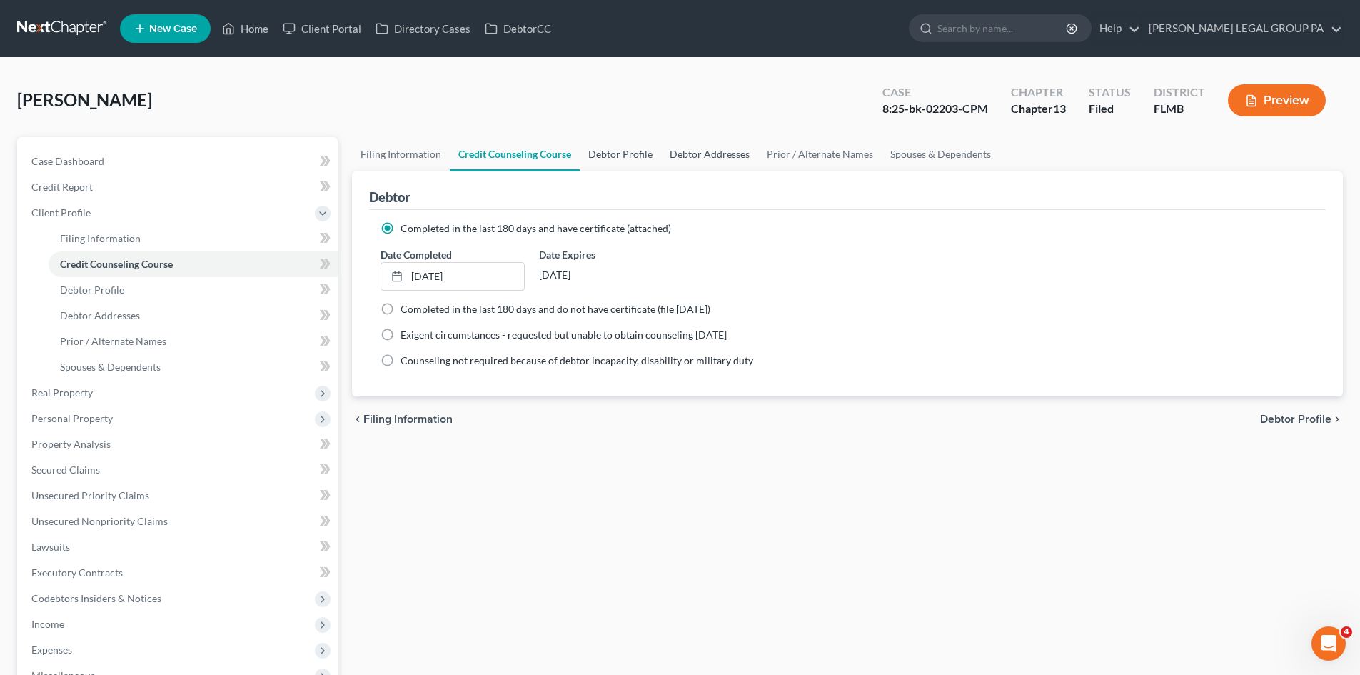
drag, startPoint x: 645, startPoint y: 155, endPoint x: 665, endPoint y: 152, distance: 20.2
click at [645, 154] on link "Debtor Profile" at bounding box center [620, 154] width 81 height 34
select select "0"
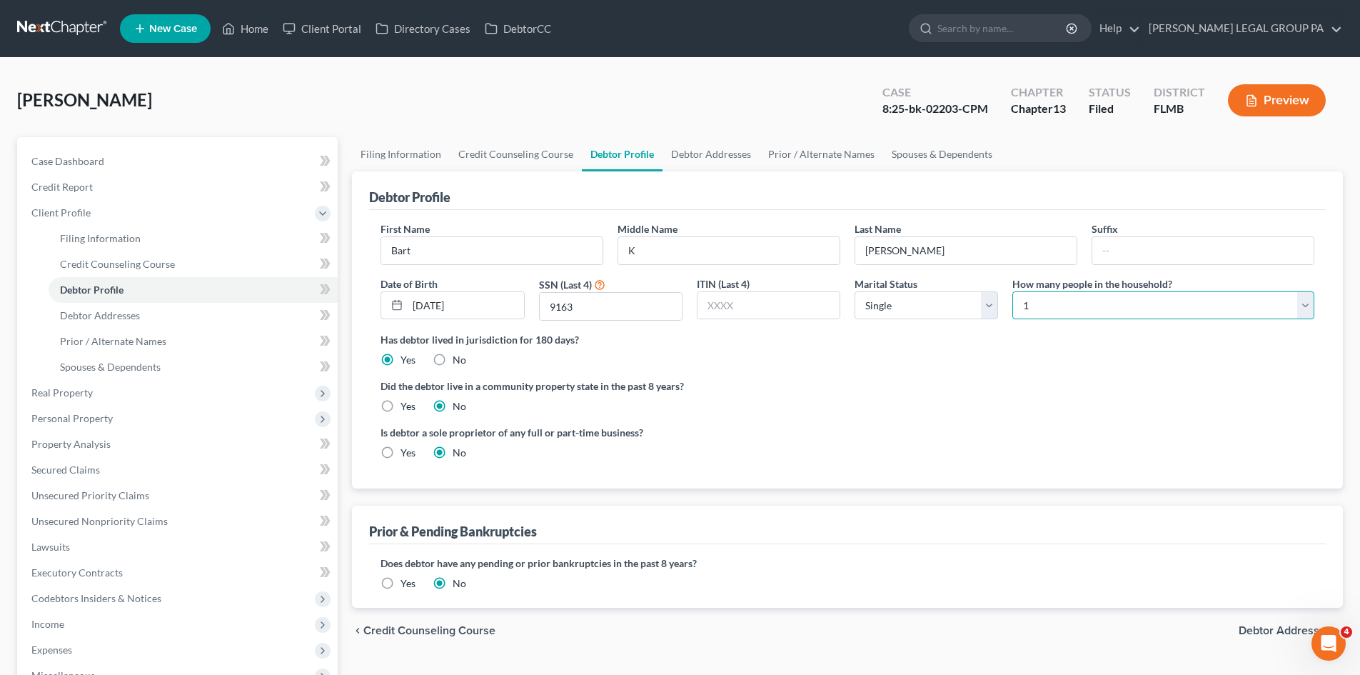
click at [1120, 298] on select "Select 1 2 3 4 5 6 7 8 9 10 11 12 13 14 15 16 17 18 19 20" at bounding box center [1163, 305] width 302 height 29
click at [1012, 291] on select "Select 1 2 3 4 5 6 7 8 9 10 11 12 13 14 15 16 17 18 19 20" at bounding box center [1163, 305] width 302 height 29
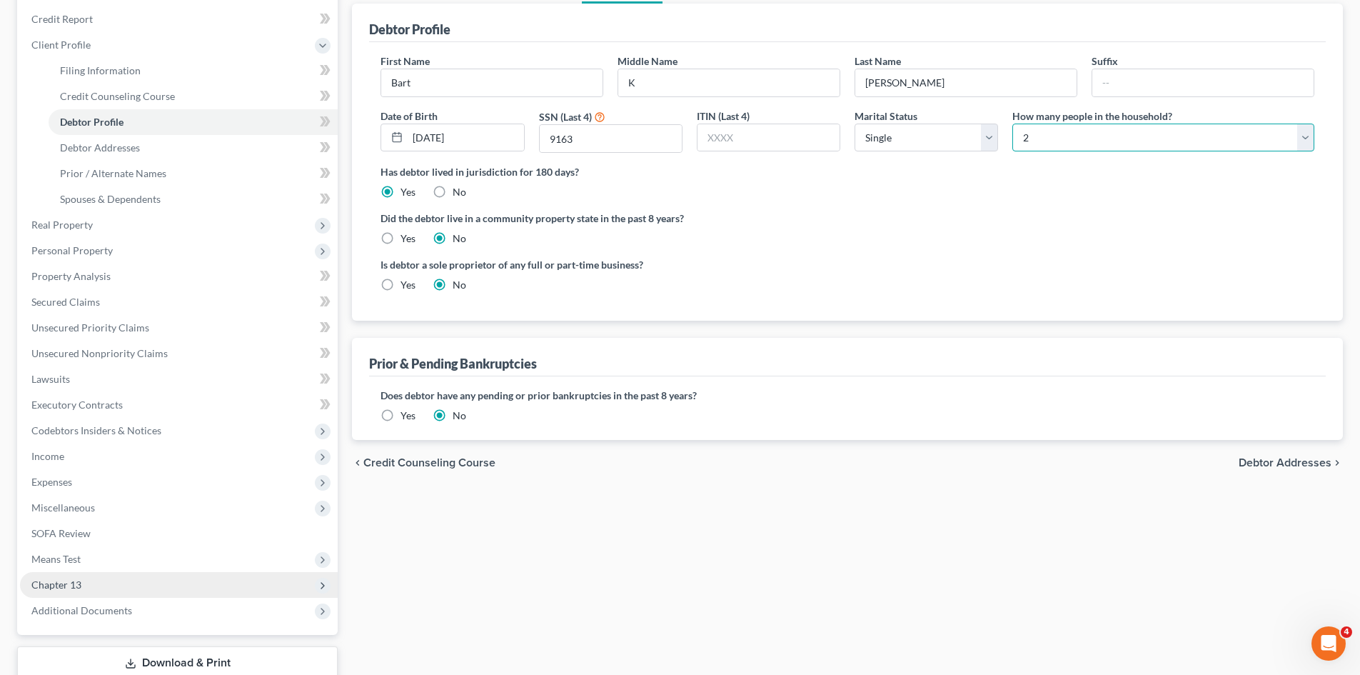
scroll to position [143, 0]
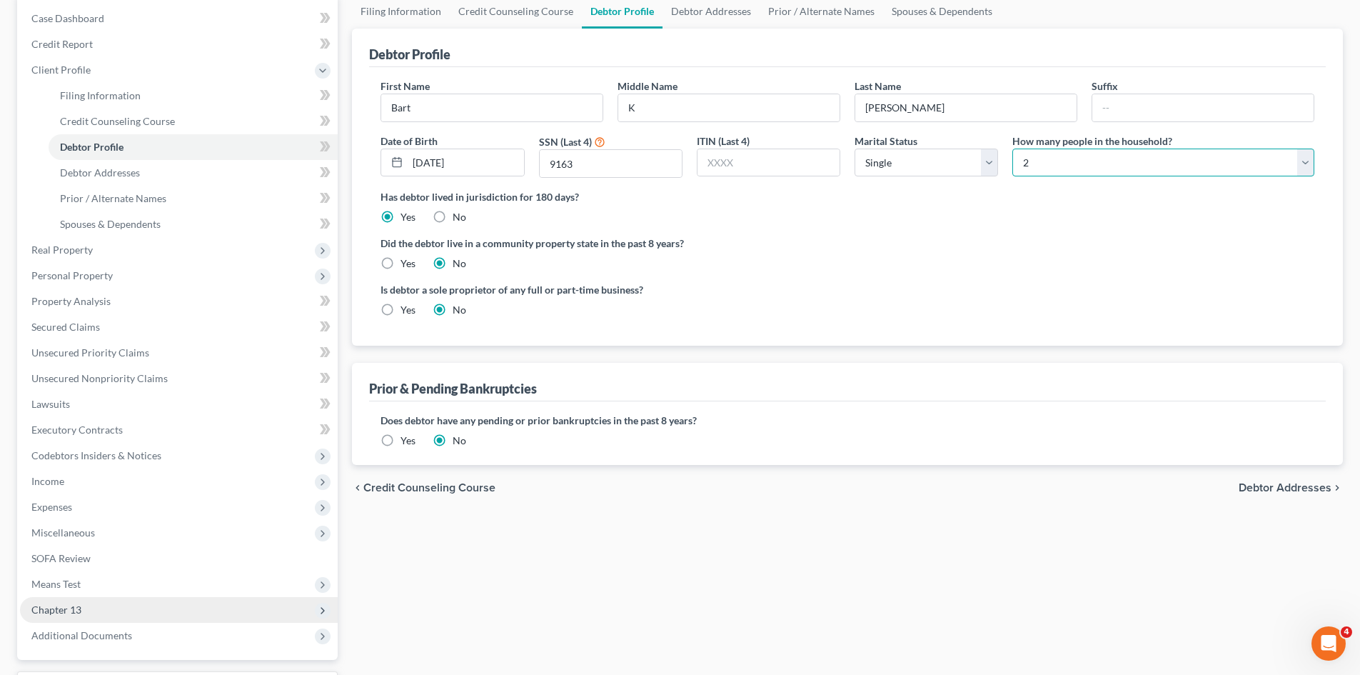
click at [1052, 161] on select "Select 1 2 3 4 5 6 7 8 9 10 11 12 13 14 15 16 17 18 19 20" at bounding box center [1163, 163] width 302 height 29
select select "0"
click at [1012, 149] on select "Select 1 2 3 4 5 6 7 8 9 10 11 12 13 14 15 16 17 18 19 20" at bounding box center [1163, 163] width 302 height 29
click at [918, 282] on div "Is debtor a sole proprietor of any full or part-time business? Yes No" at bounding box center [847, 305] width 948 height 46
click at [96, 503] on span "Expenses" at bounding box center [179, 507] width 318 height 26
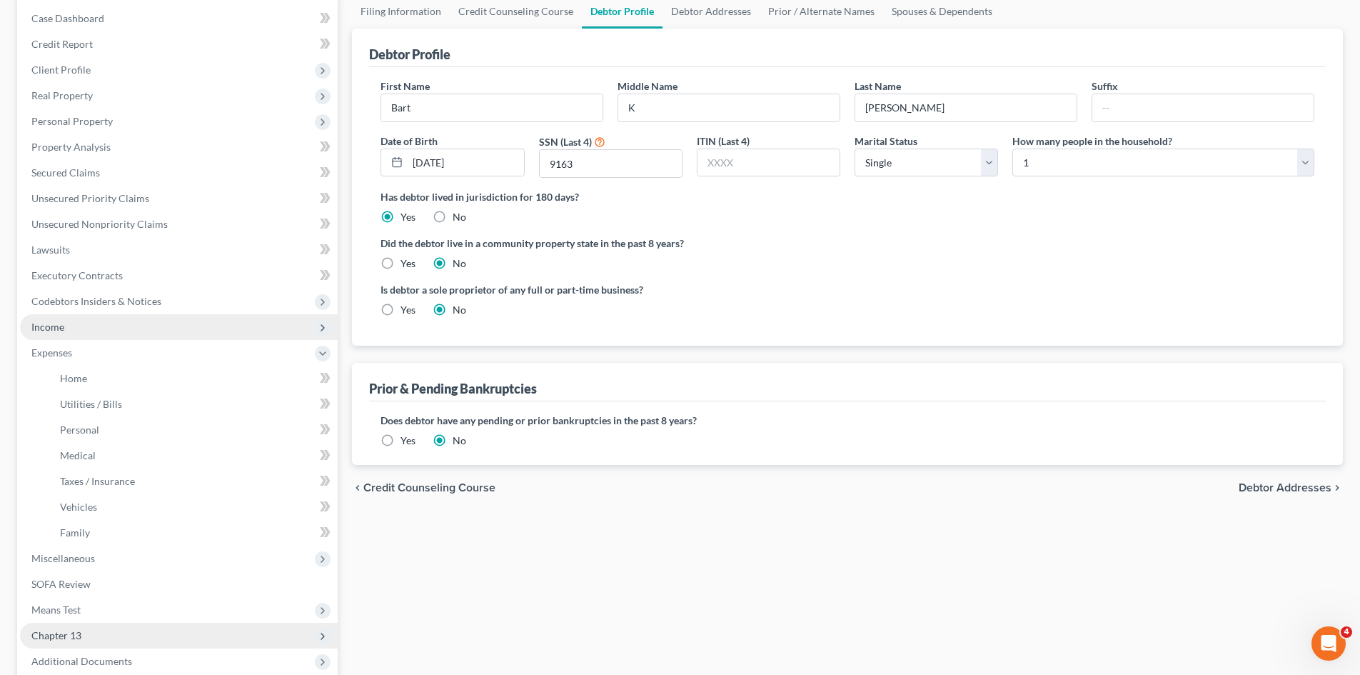
click at [93, 329] on span "Income" at bounding box center [179, 327] width 318 height 26
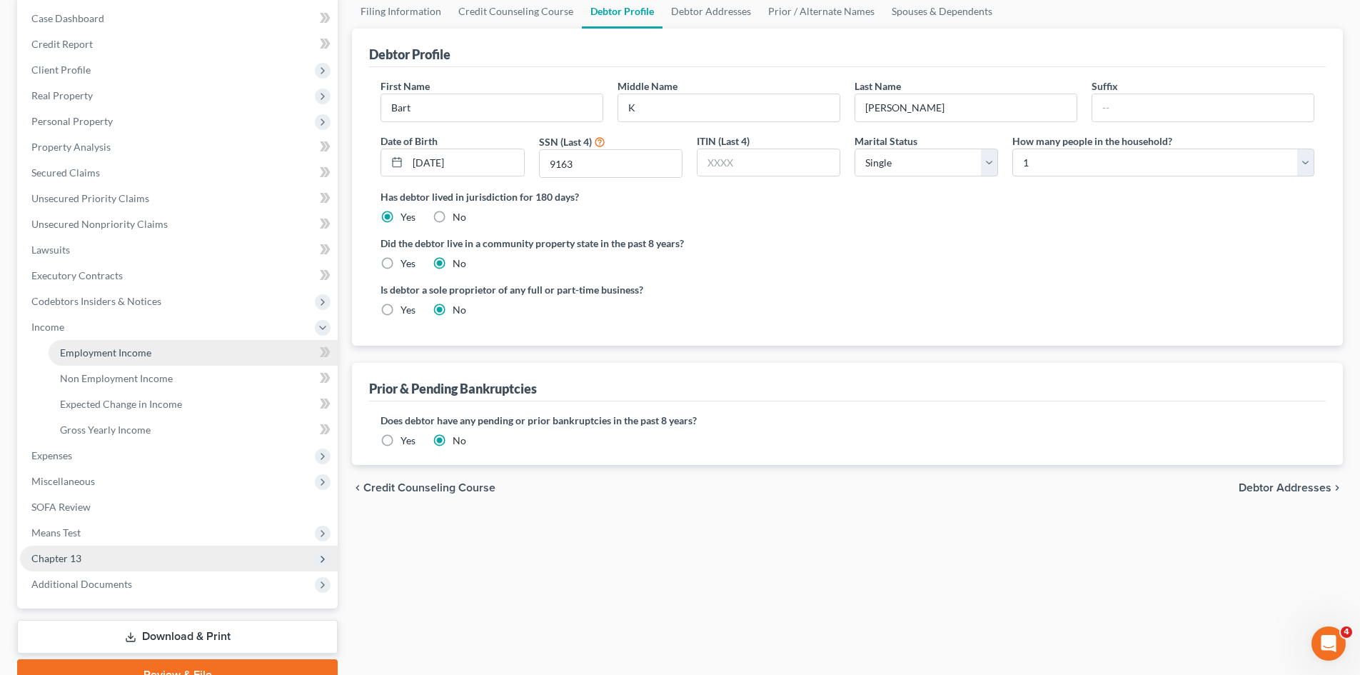
click at [104, 348] on span "Employment Income" at bounding box center [105, 352] width 91 height 12
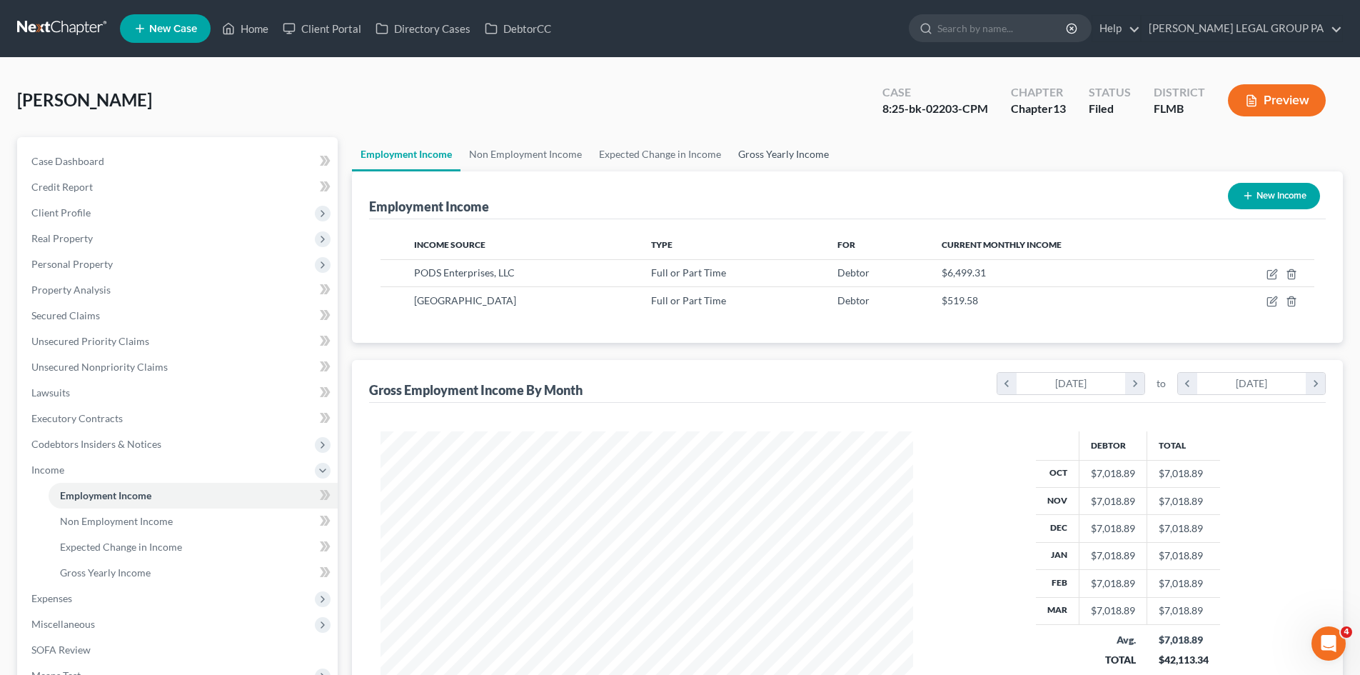
click at [810, 146] on link "Gross Yearly Income" at bounding box center [784, 154] width 108 height 34
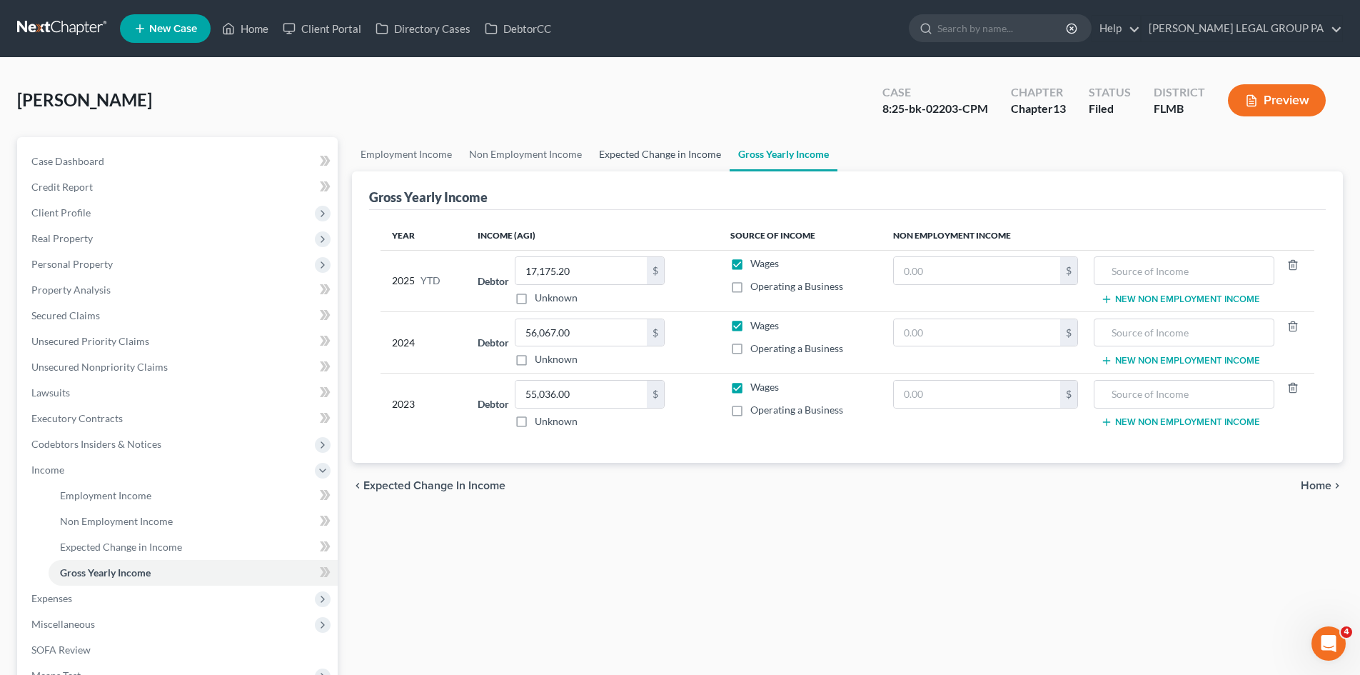
click at [692, 151] on link "Expected Change in Income" at bounding box center [660, 154] width 139 height 34
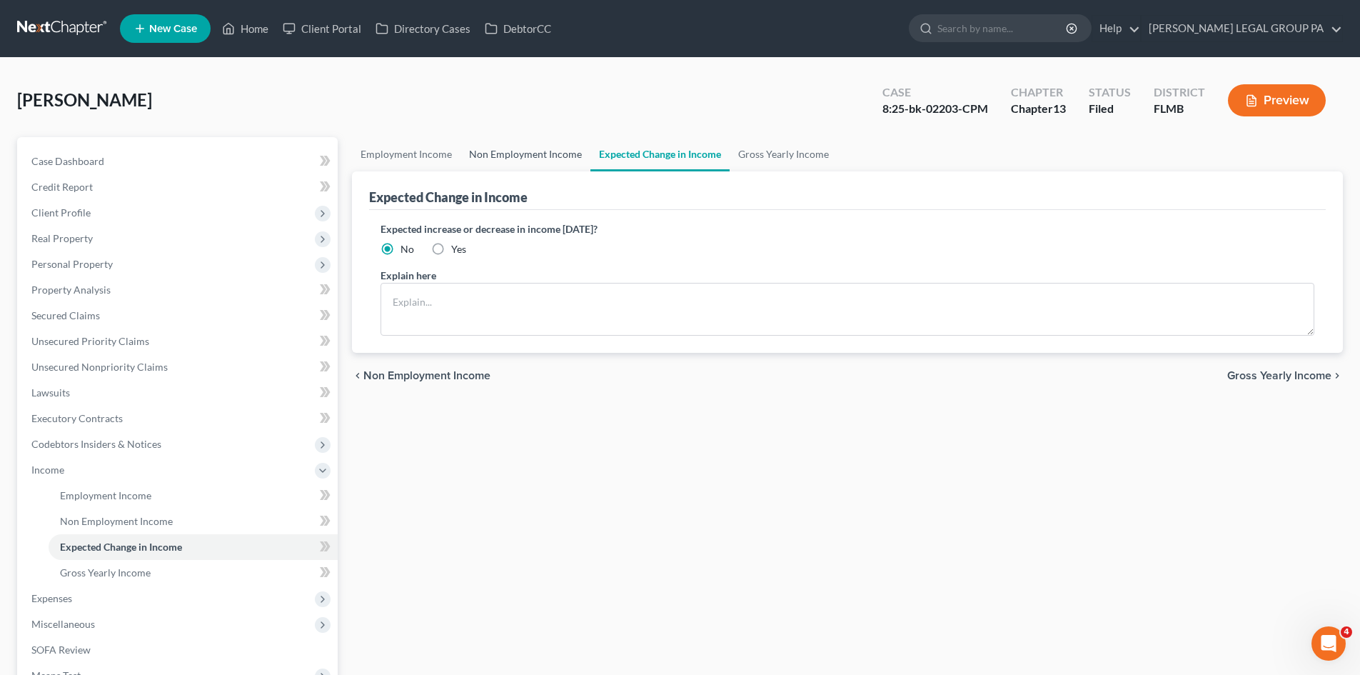
click at [551, 155] on link "Non Employment Income" at bounding box center [526, 154] width 130 height 34
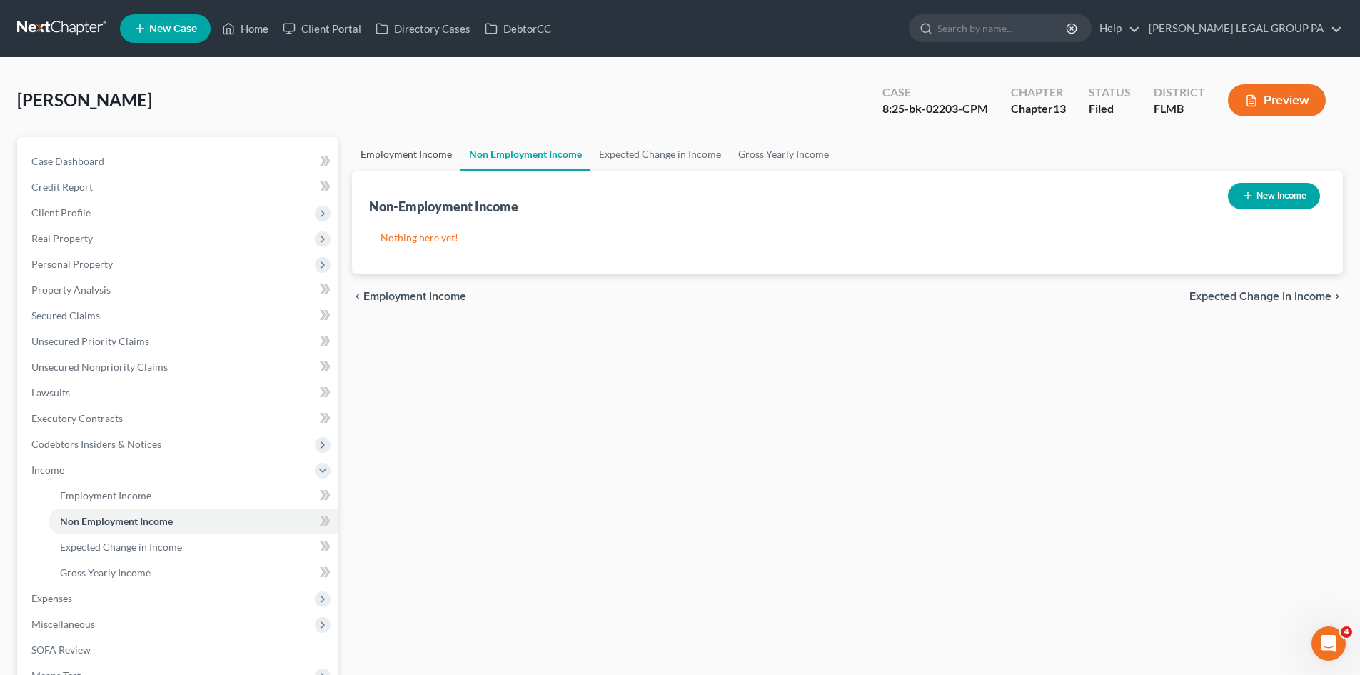
click at [365, 149] on link "Employment Income" at bounding box center [406, 154] width 109 height 34
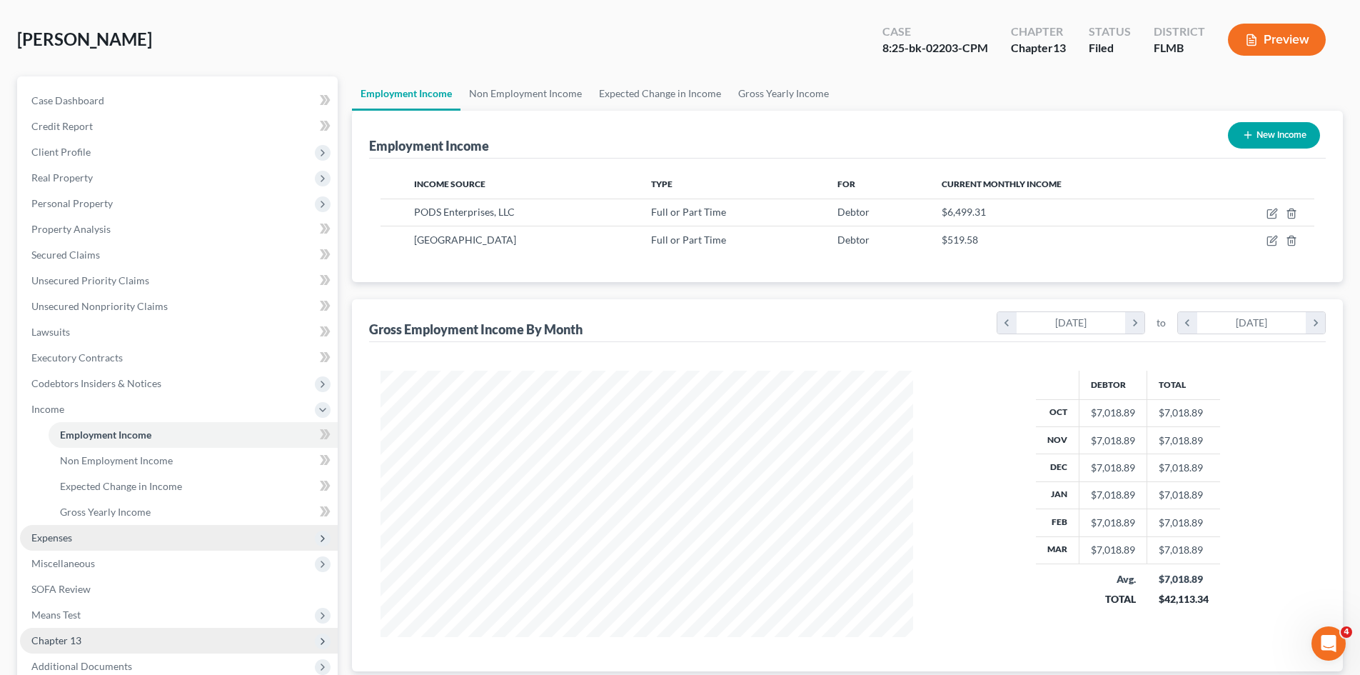
scroll to position [143, 0]
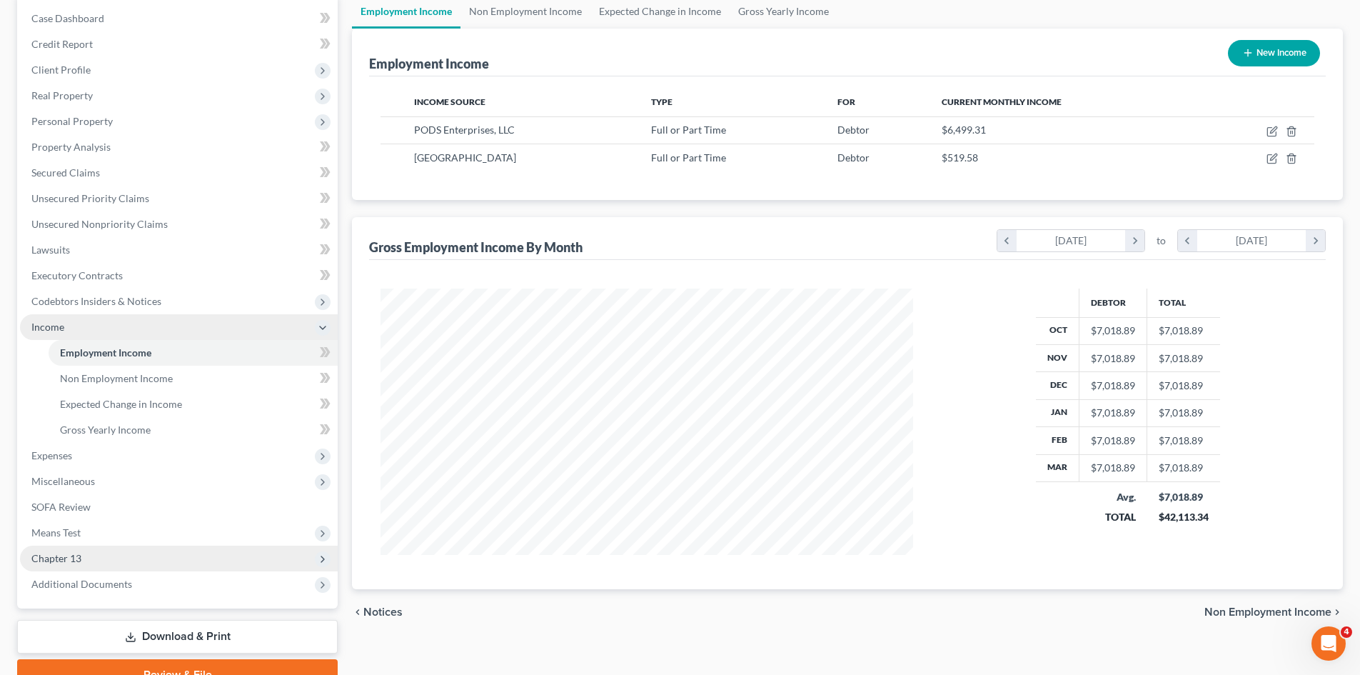
click at [107, 323] on span "Income" at bounding box center [179, 327] width 318 height 26
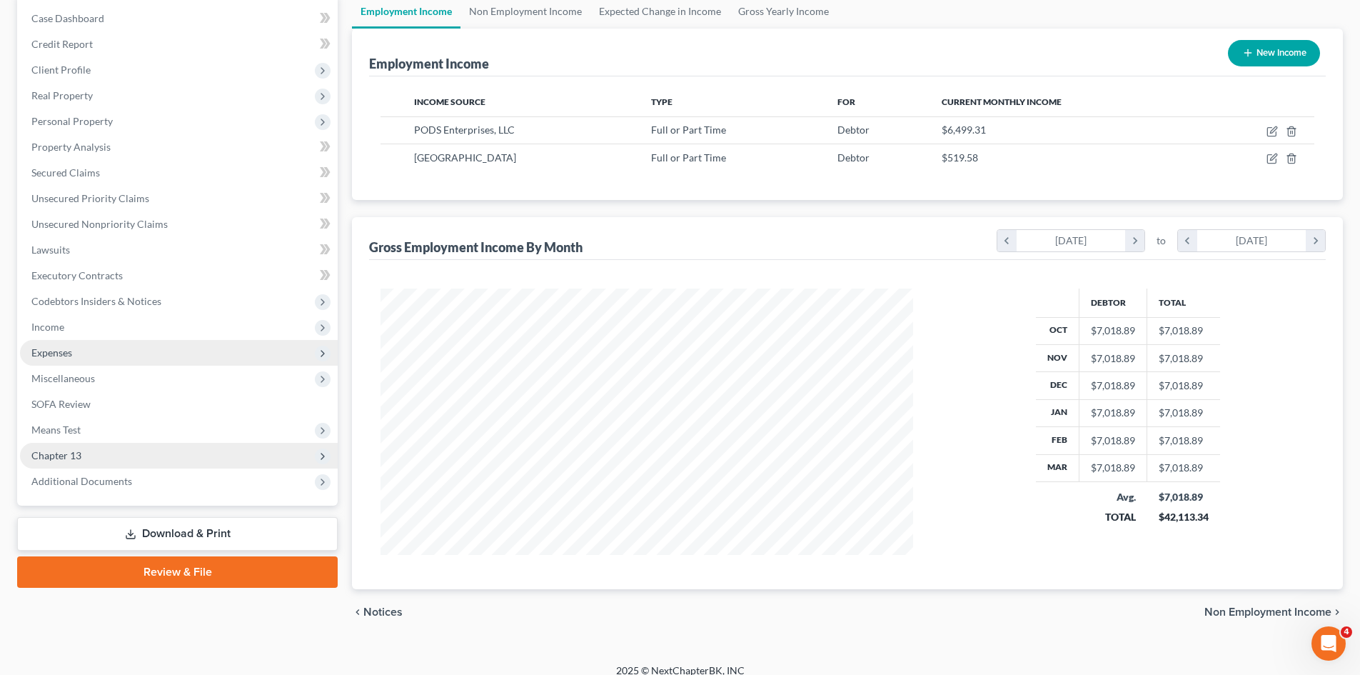
click at [77, 353] on span "Expenses" at bounding box center [179, 353] width 318 height 26
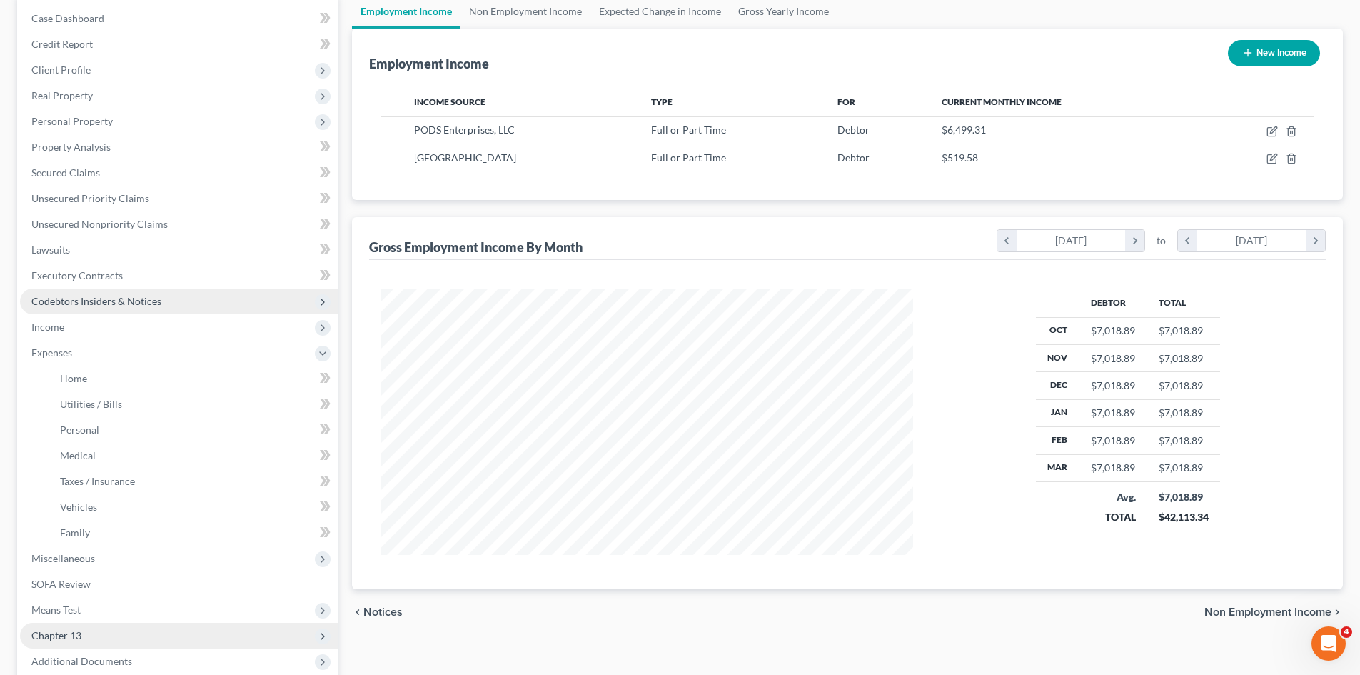
click at [101, 295] on span "Codebtors Insiders & Notices" at bounding box center [96, 301] width 130 height 12
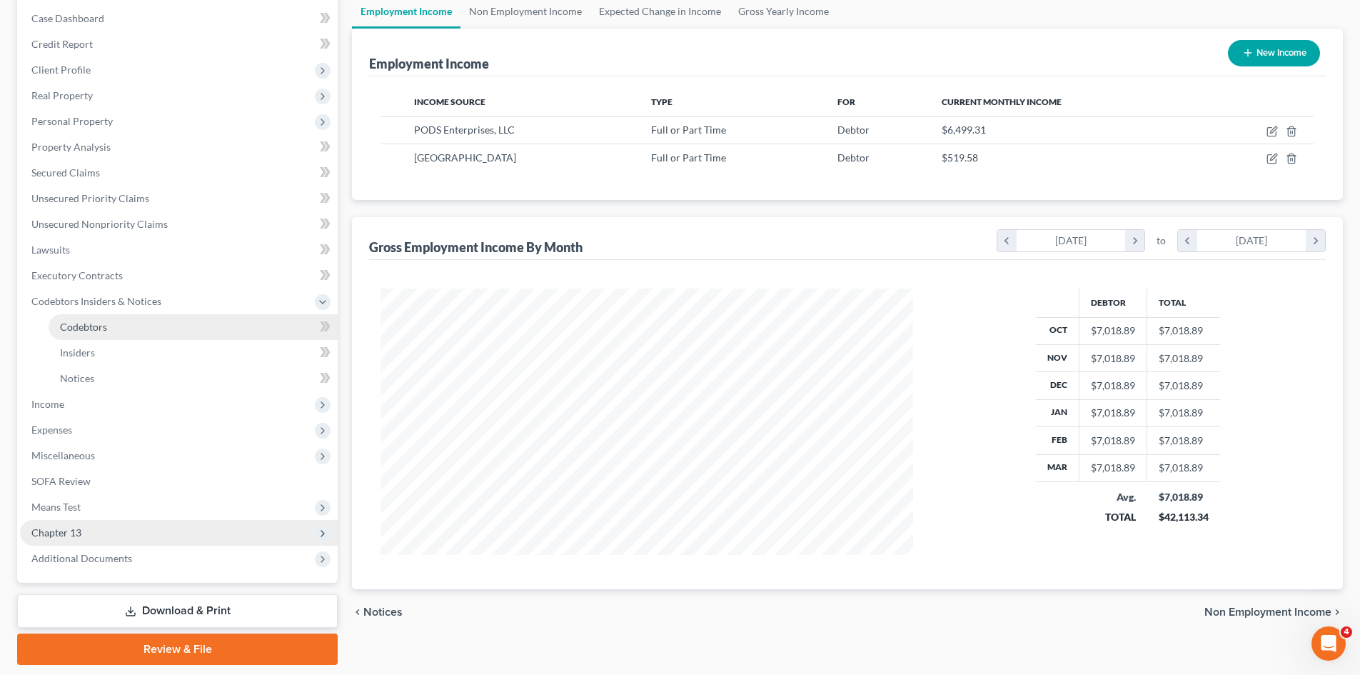
click at [85, 329] on span "Codebtors" at bounding box center [83, 327] width 47 height 12
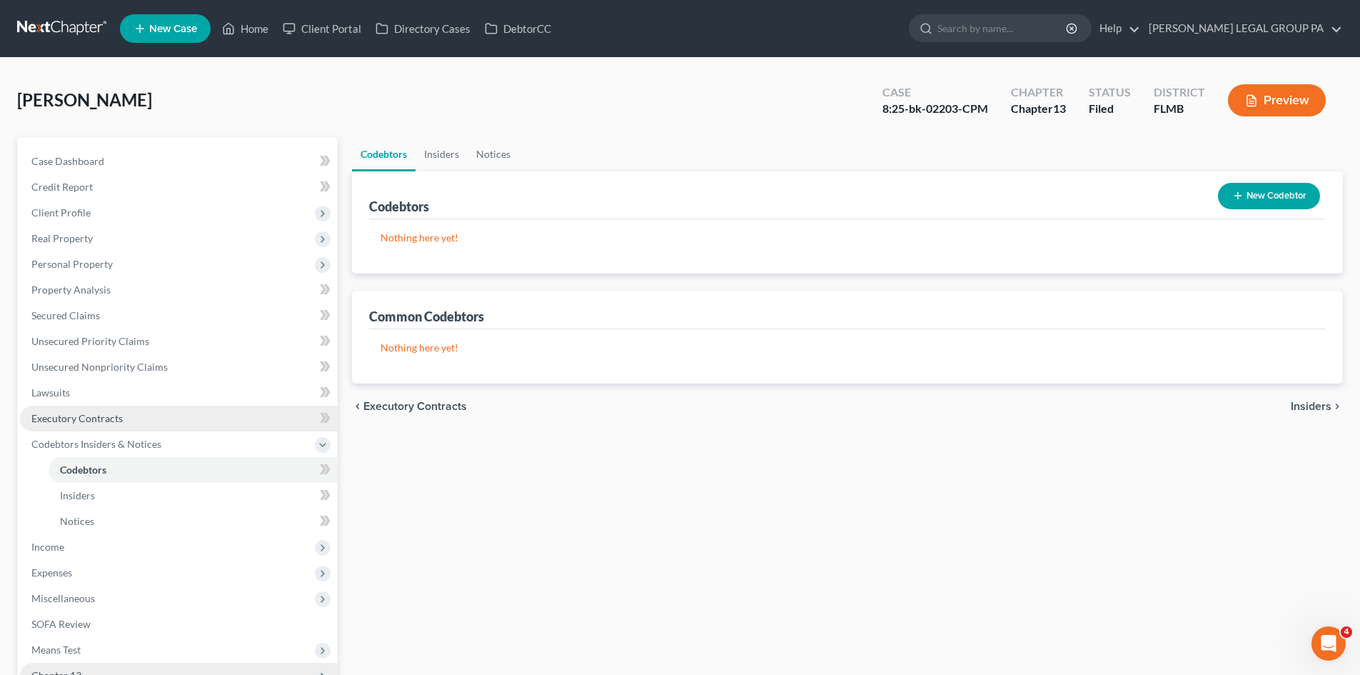
click at [99, 413] on span "Executory Contracts" at bounding box center [76, 418] width 91 height 12
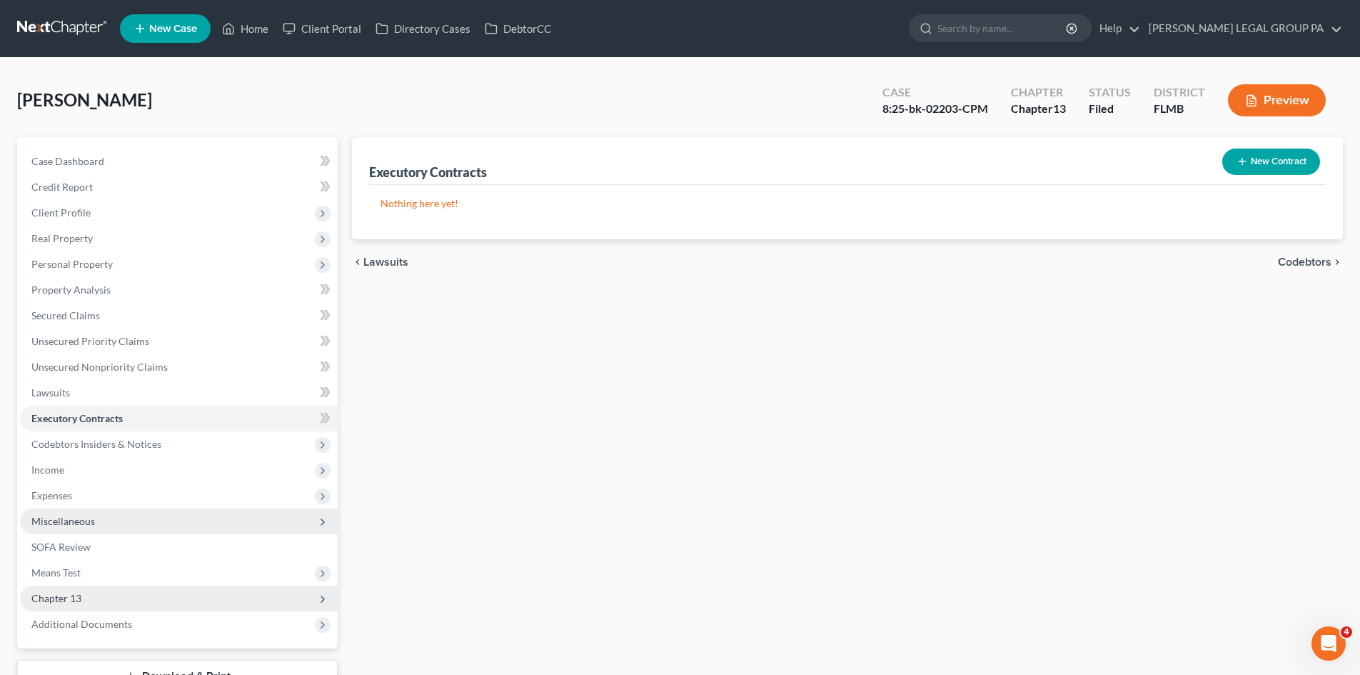
click at [89, 518] on span "Miscellaneous" at bounding box center [63, 521] width 64 height 12
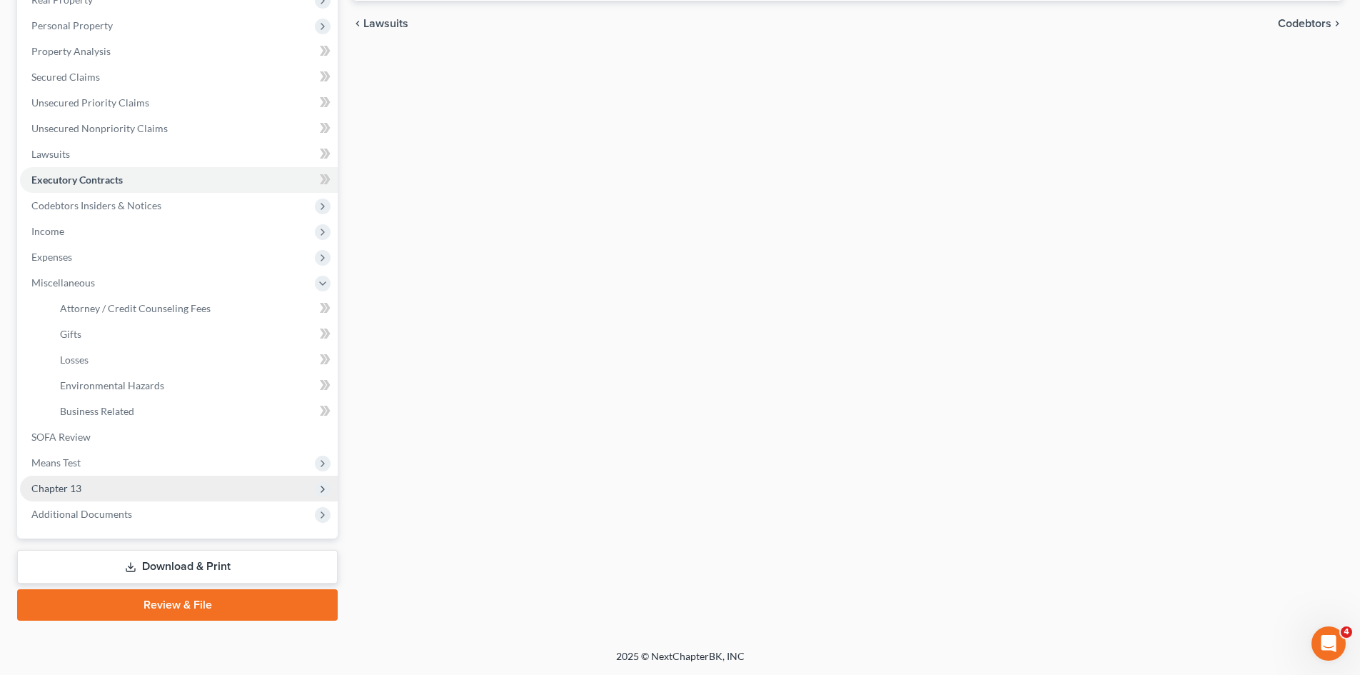
click at [107, 479] on span "Chapter 13" at bounding box center [179, 489] width 318 height 26
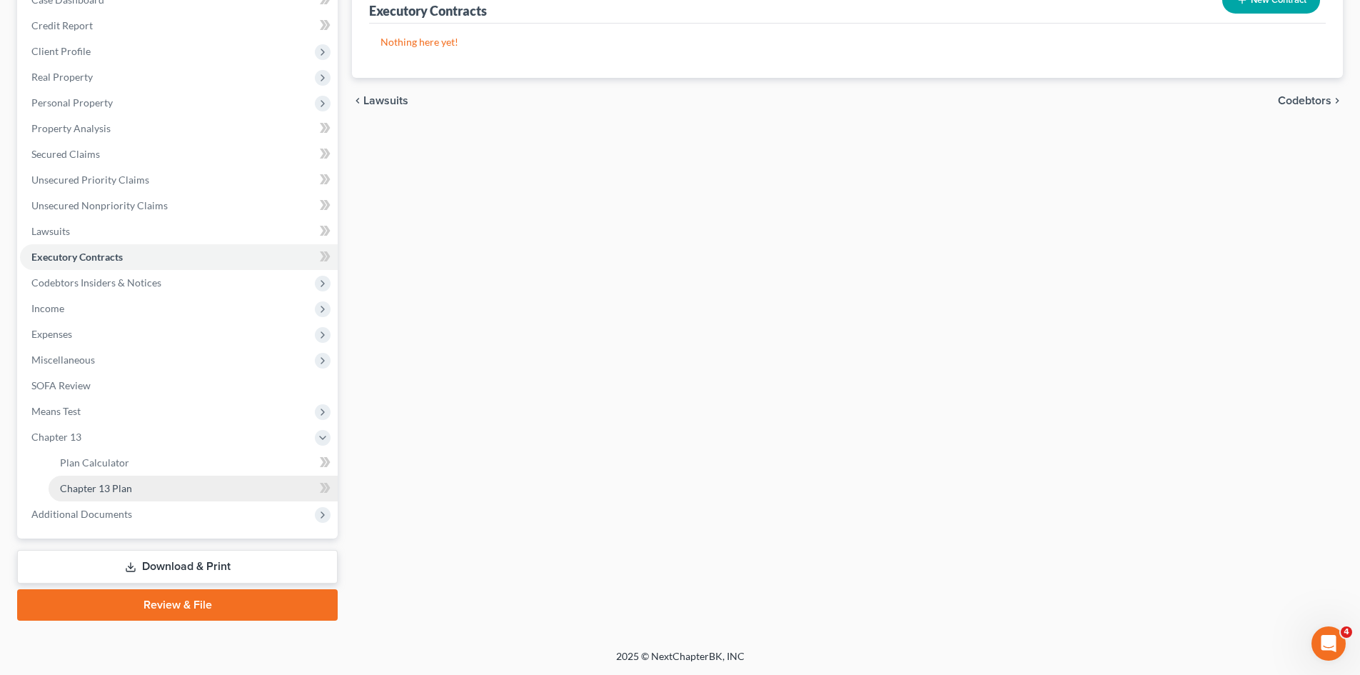
click at [131, 478] on link "Chapter 13 Plan" at bounding box center [193, 489] width 289 height 26
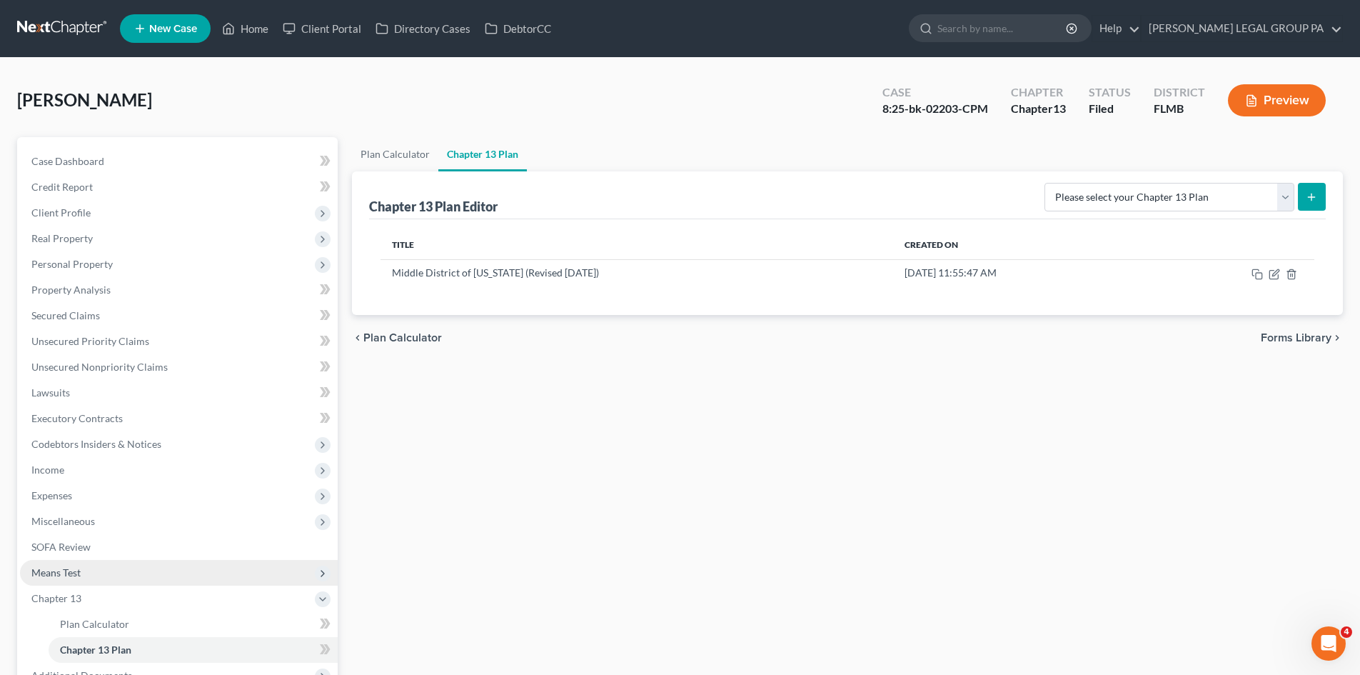
click at [106, 568] on span "Means Test" at bounding box center [179, 573] width 318 height 26
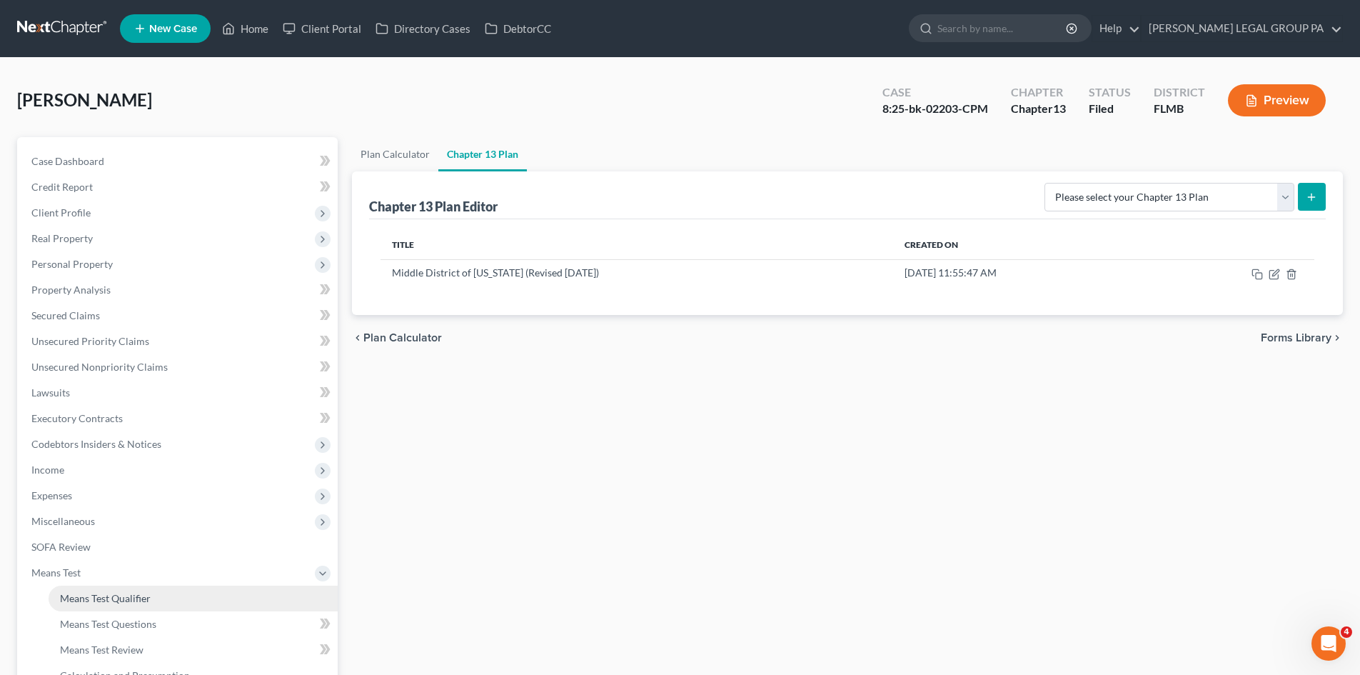
click at [125, 596] on span "Means Test Qualifier" at bounding box center [105, 598] width 91 height 12
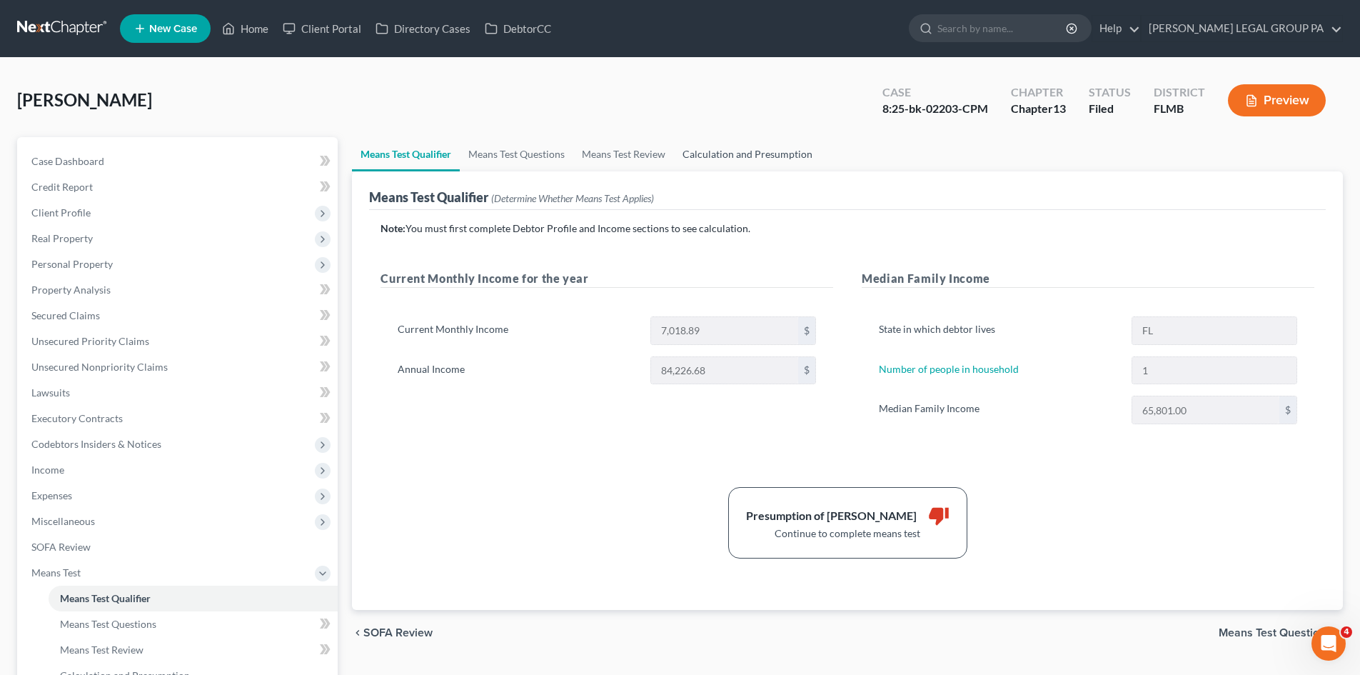
click at [740, 165] on link "Calculation and Presumption" at bounding box center [747, 154] width 147 height 34
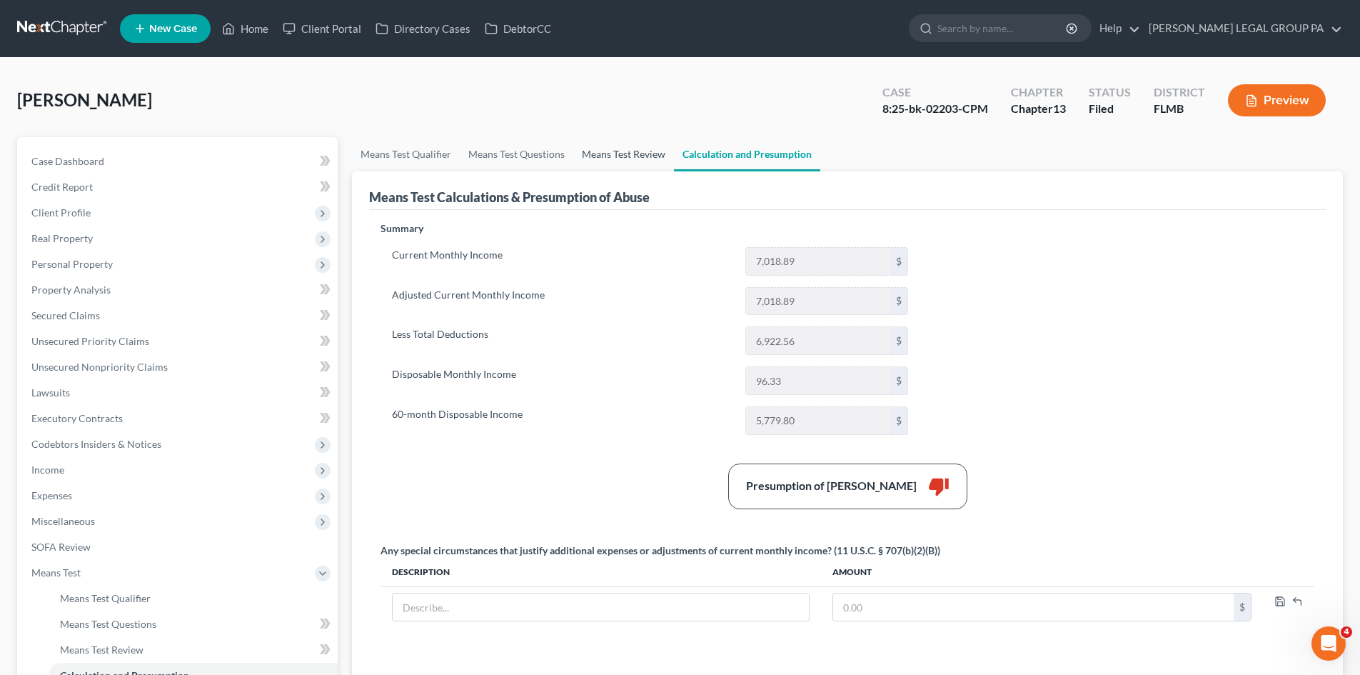
click at [643, 146] on link "Means Test Review" at bounding box center [623, 154] width 101 height 34
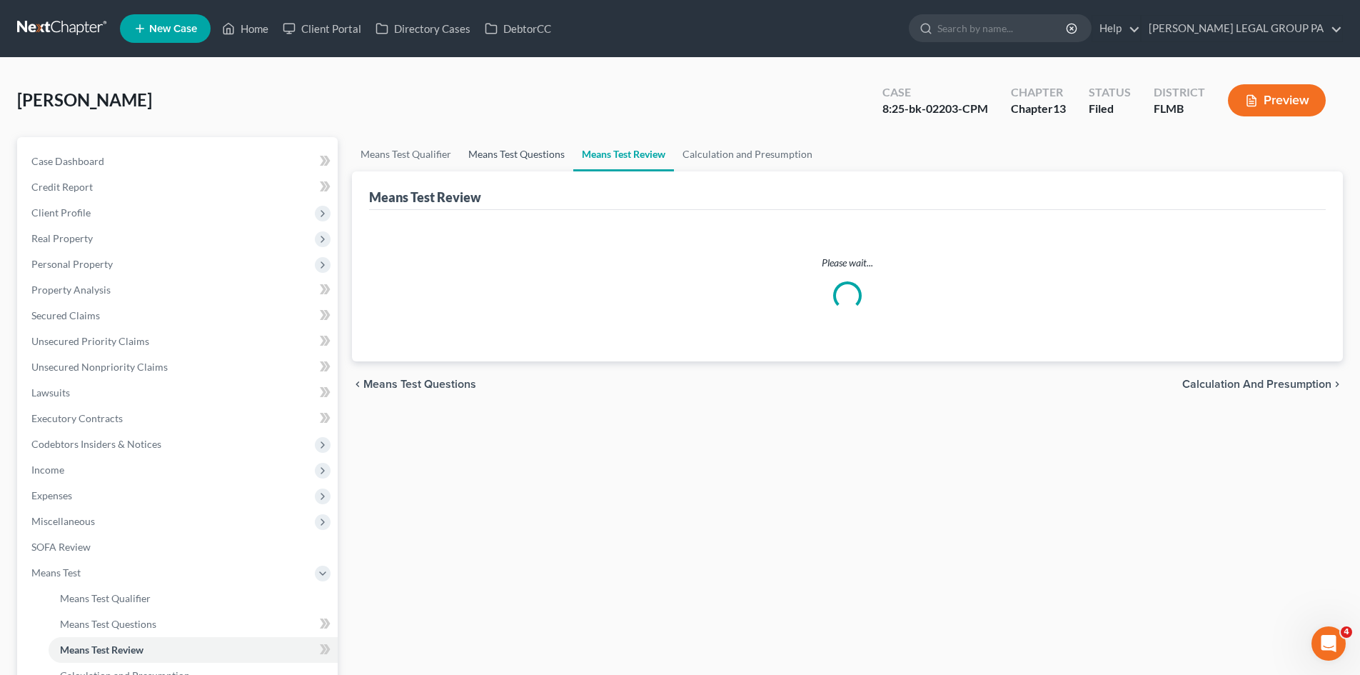
click at [551, 150] on link "Means Test Questions" at bounding box center [517, 154] width 114 height 34
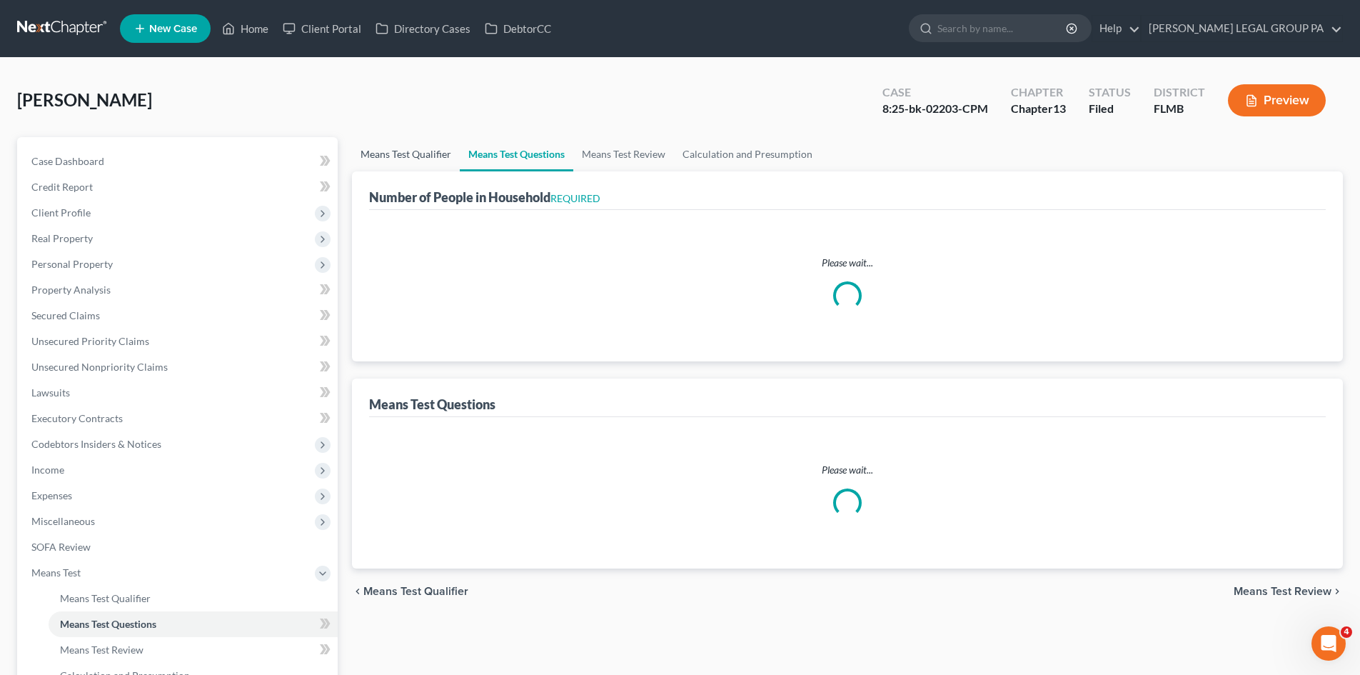
click at [411, 157] on link "Means Test Qualifier" at bounding box center [406, 154] width 108 height 34
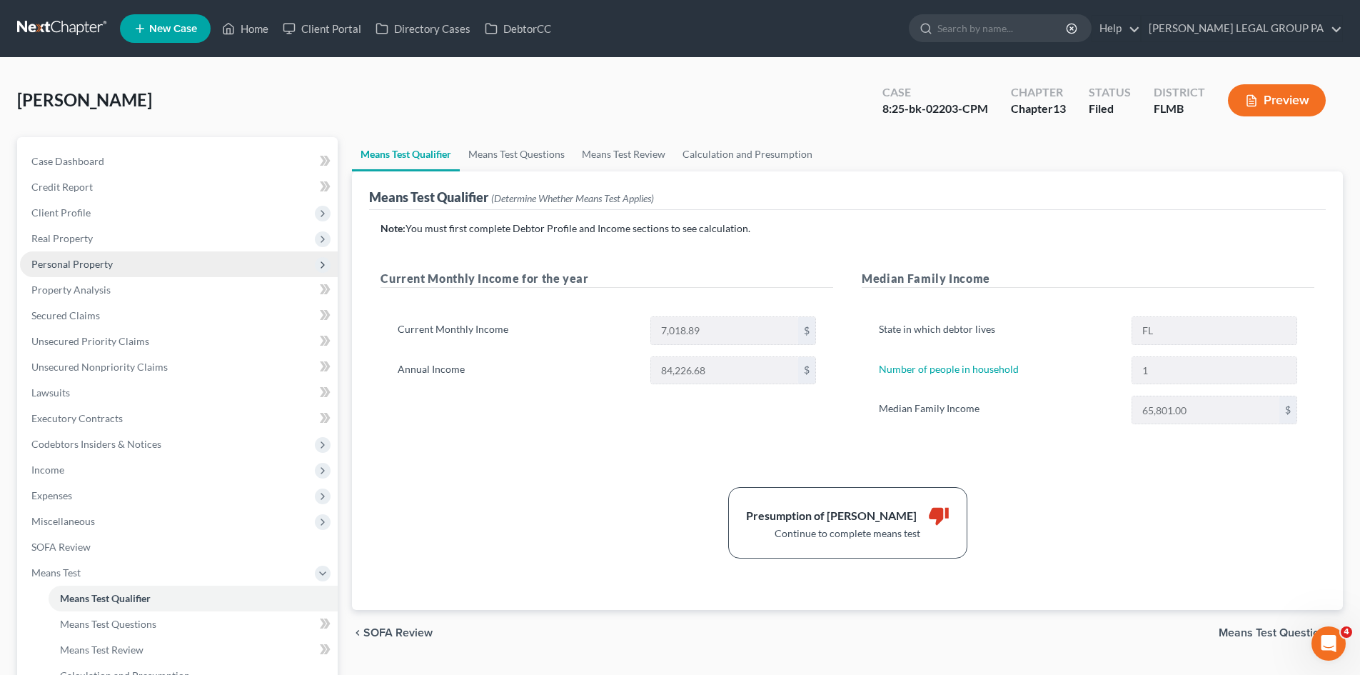
click at [139, 263] on span "Personal Property" at bounding box center [179, 264] width 318 height 26
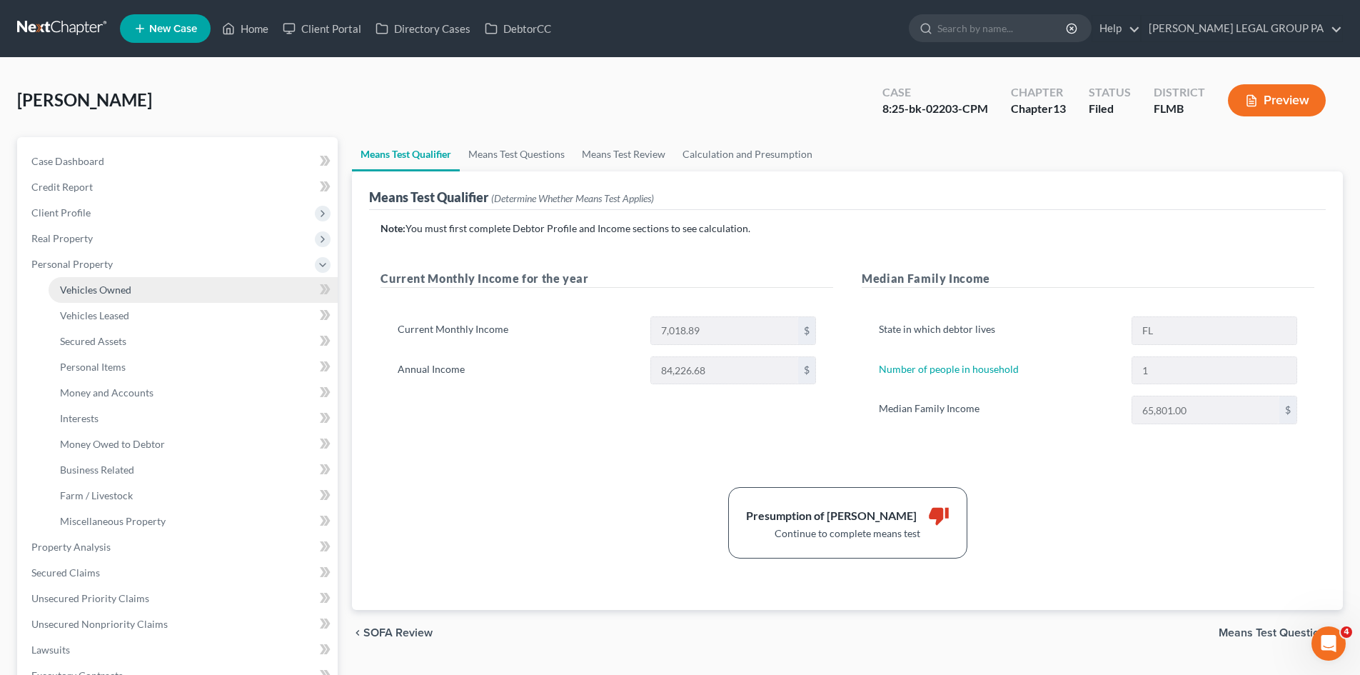
click at [119, 283] on span "Vehicles Owned" at bounding box center [95, 289] width 71 height 12
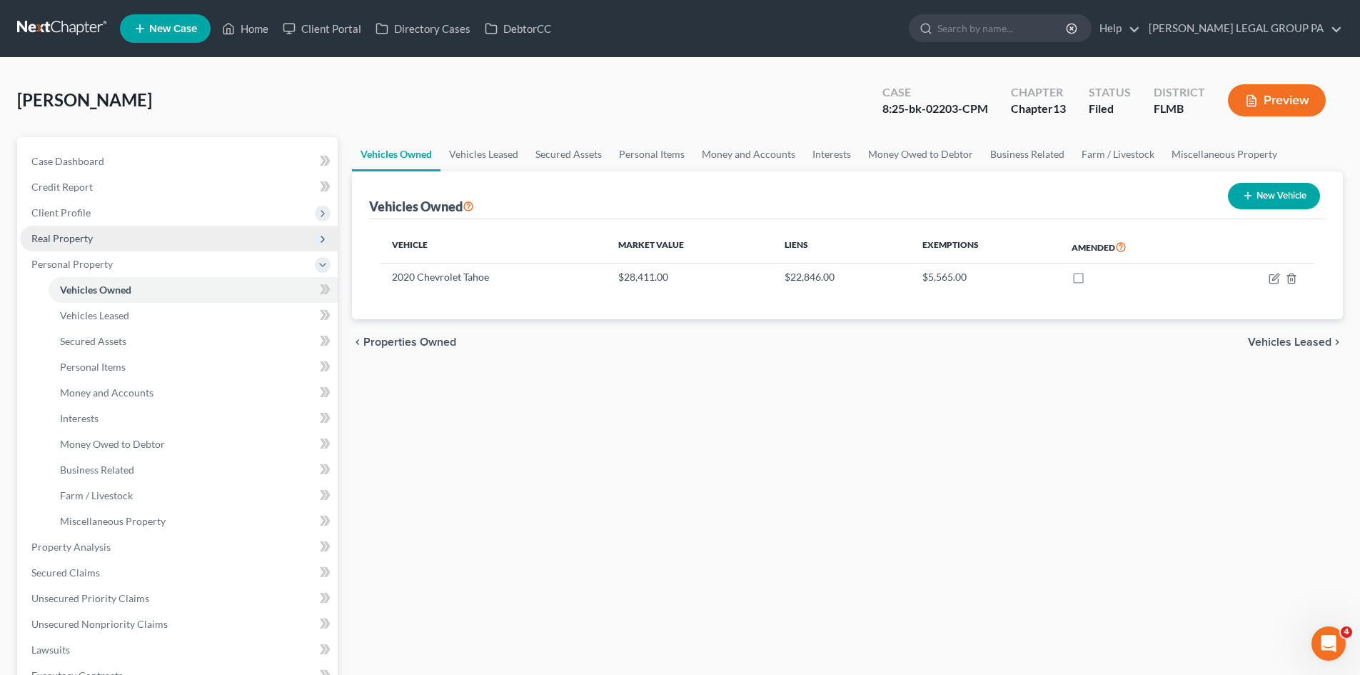
click at [129, 240] on span "Real Property" at bounding box center [179, 239] width 318 height 26
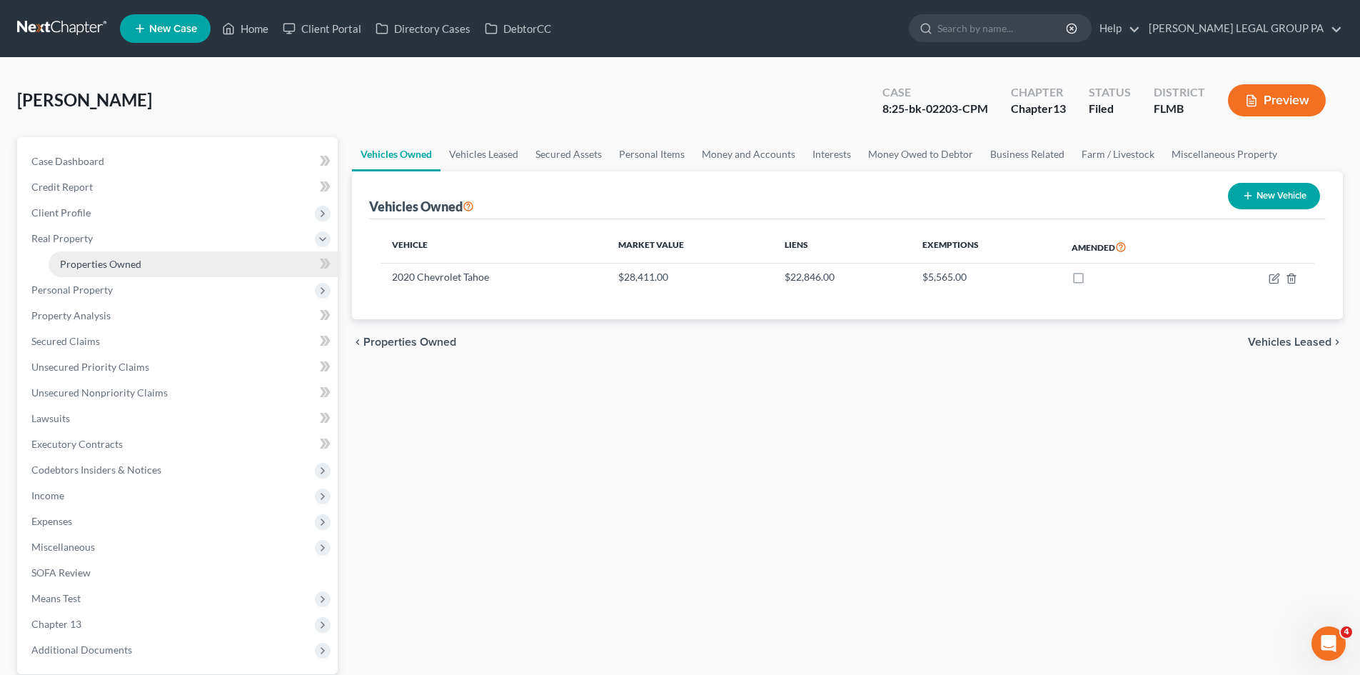
click at [127, 268] on span "Properties Owned" at bounding box center [100, 264] width 81 height 12
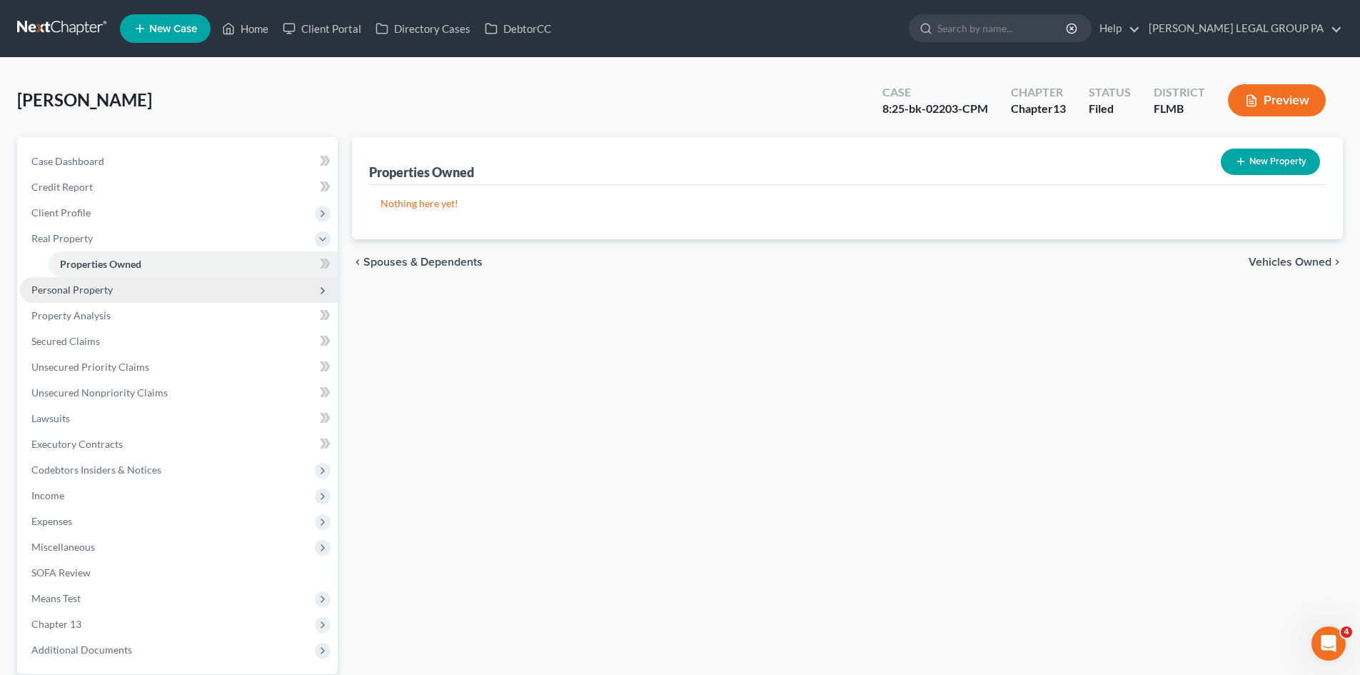
click at [155, 290] on span "Personal Property" at bounding box center [179, 290] width 318 height 26
